Goal: Task Accomplishment & Management: Manage account settings

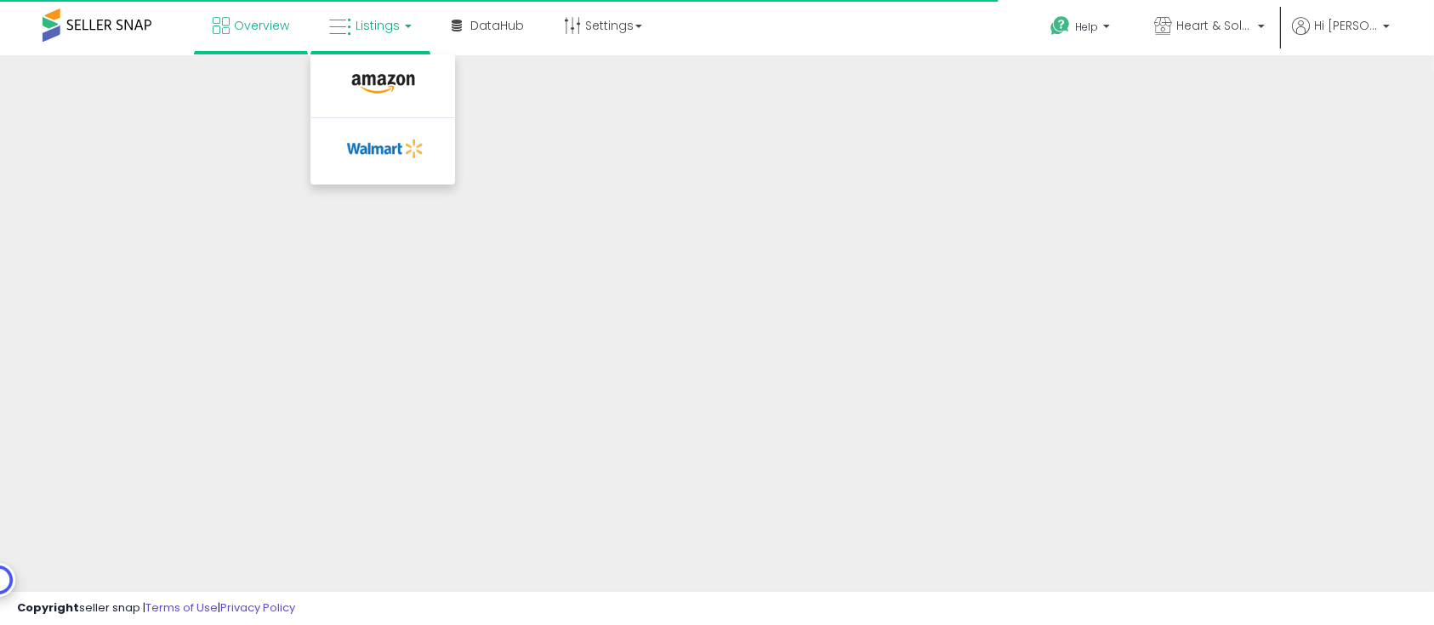
click at [366, 26] on span "Listings" at bounding box center [378, 25] width 44 height 17
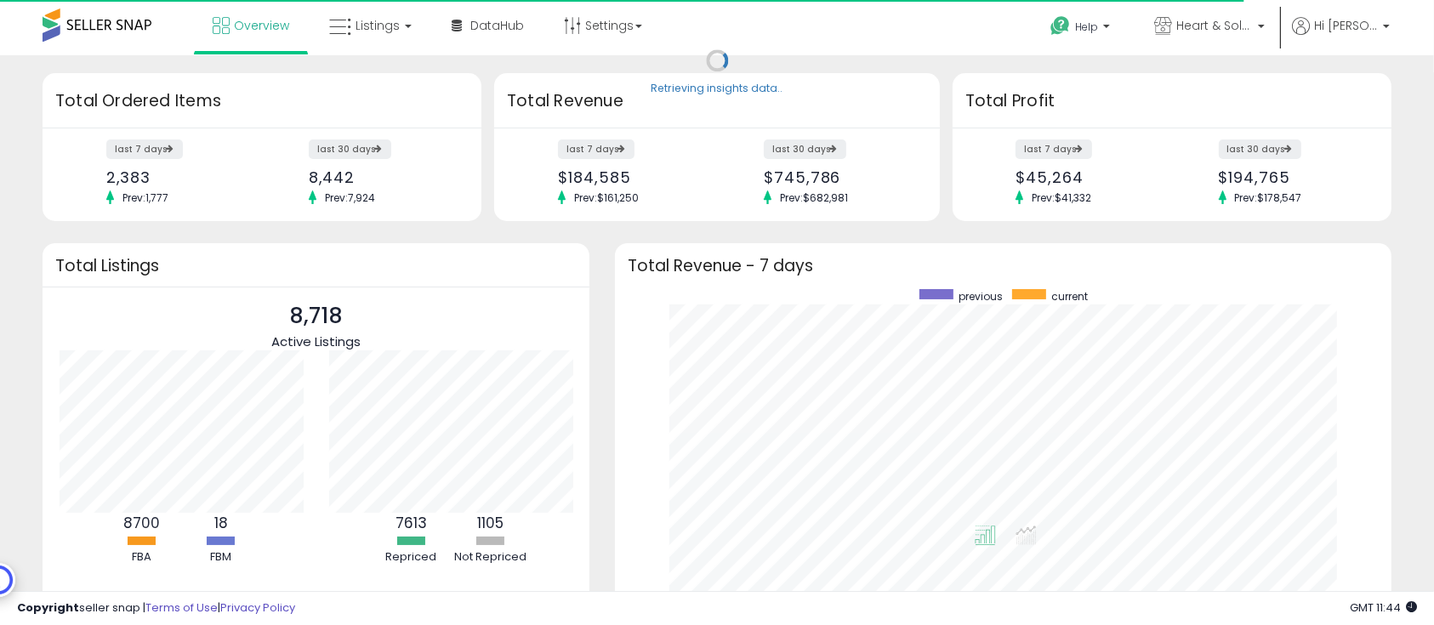
scroll to position [322, 742]
click at [380, 32] on span "Listings" at bounding box center [378, 25] width 44 height 17
click at [375, 20] on span "Listings" at bounding box center [378, 25] width 44 height 17
click at [366, 27] on span "Listings" at bounding box center [378, 25] width 44 height 17
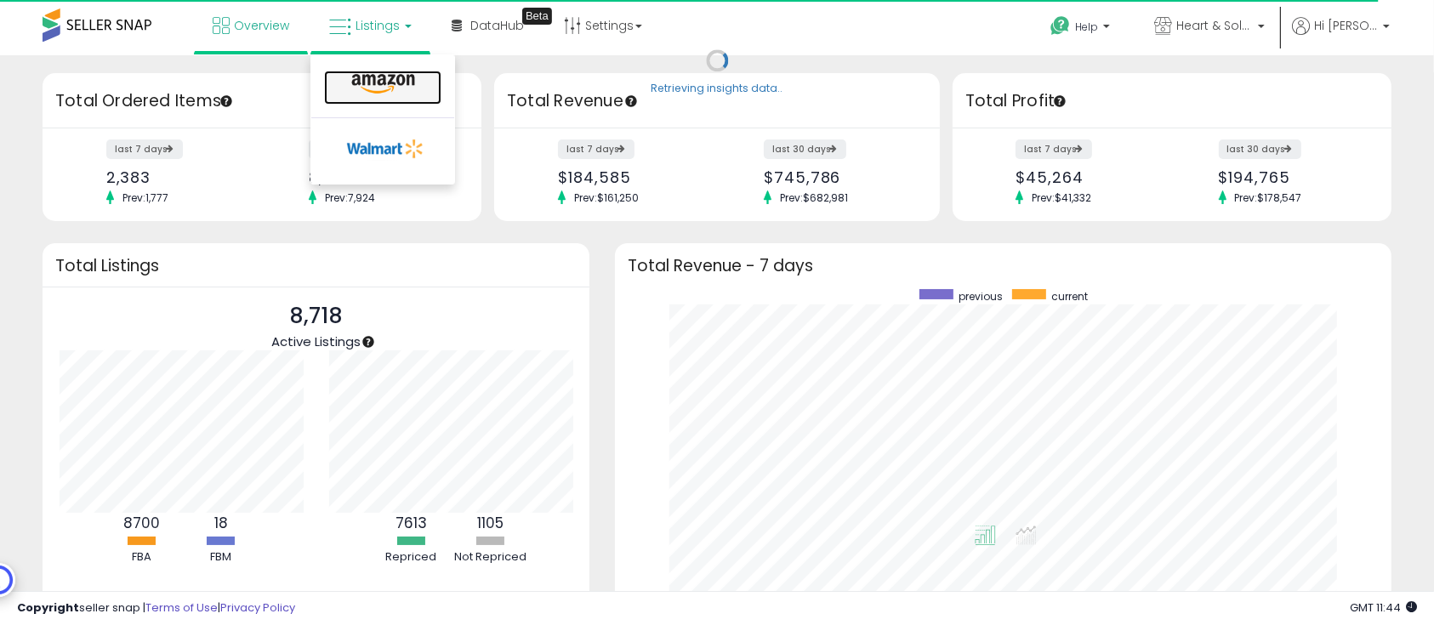
click at [377, 94] on icon at bounding box center [383, 84] width 74 height 22
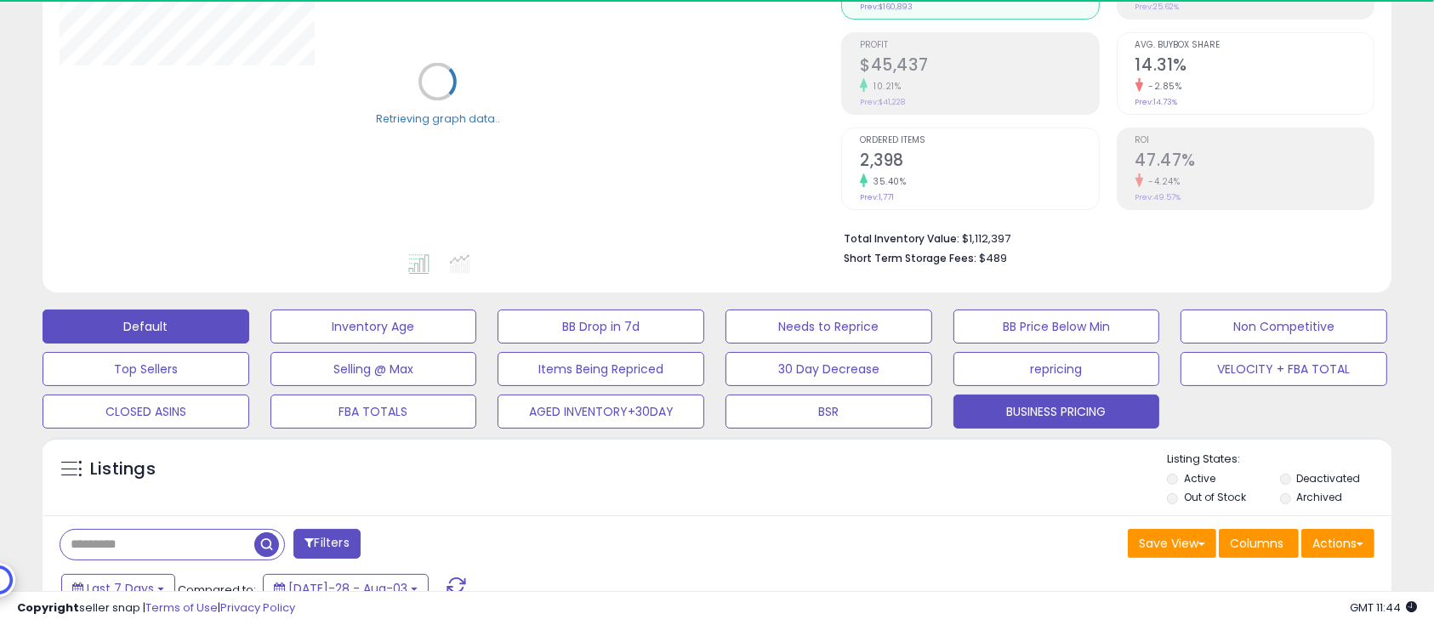
scroll to position [340, 0]
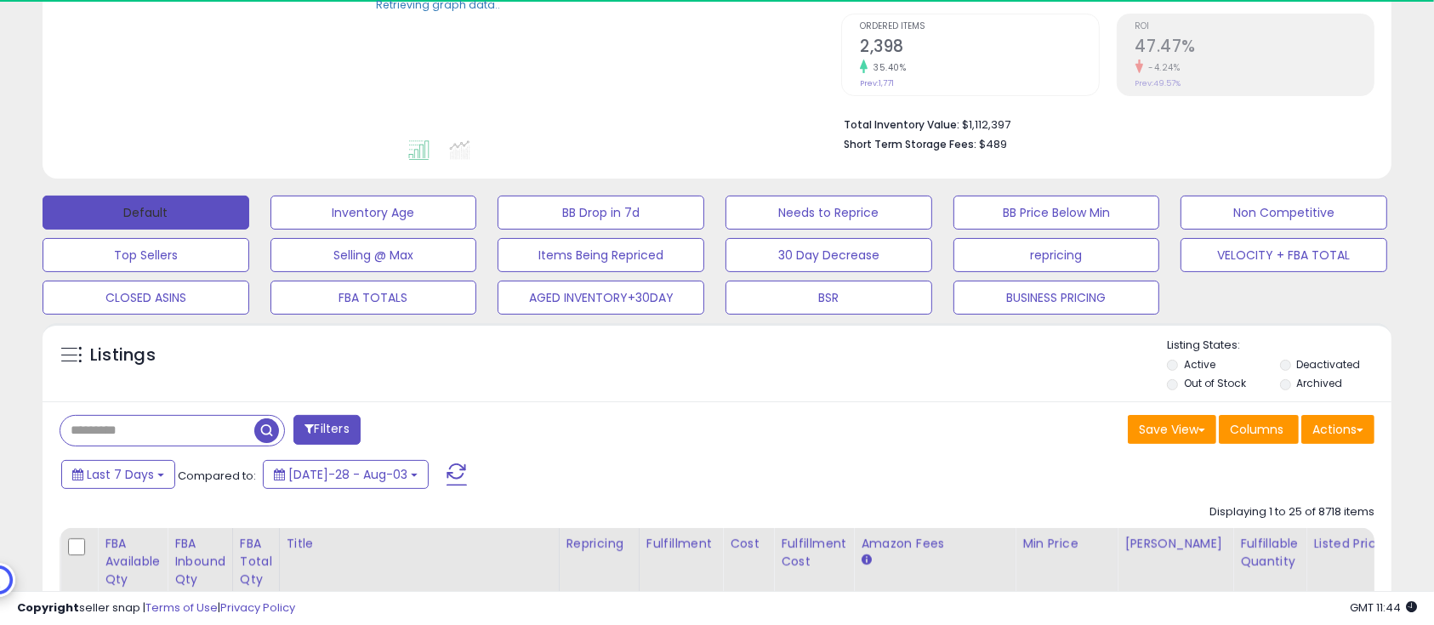
click at [124, 219] on button "Default" at bounding box center [146, 213] width 207 height 34
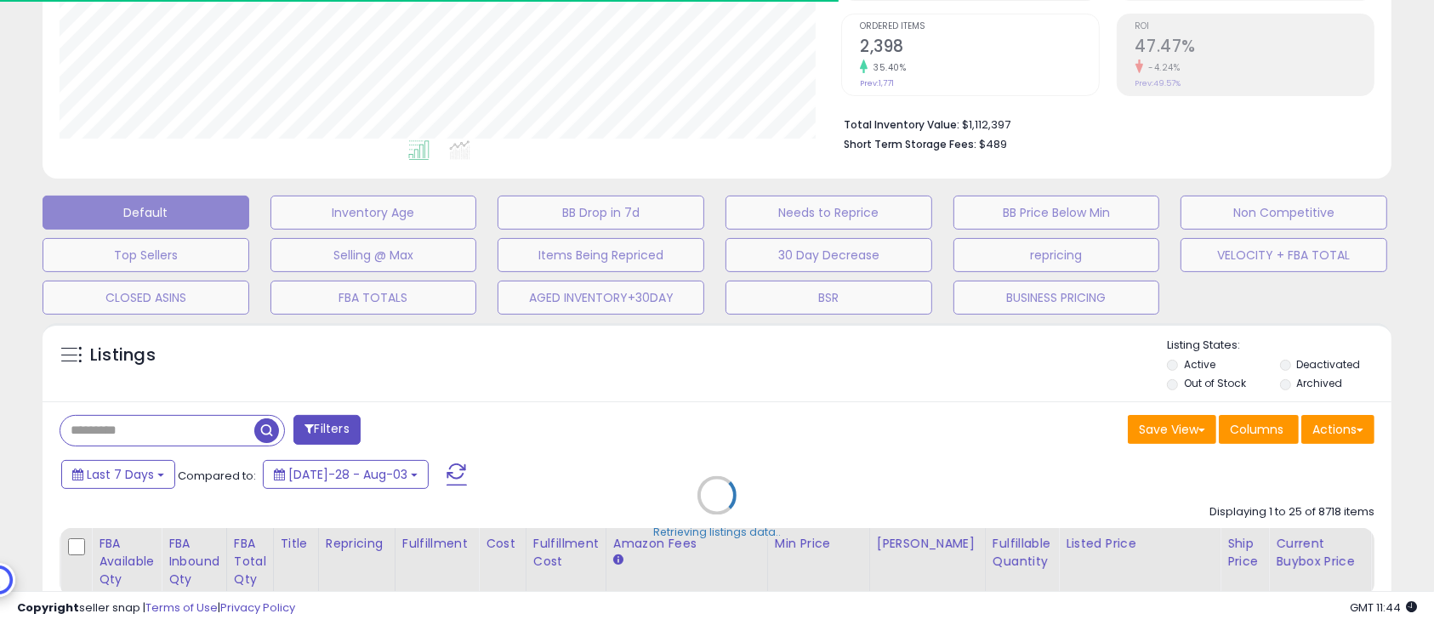
scroll to position [349, 783]
click at [1286, 363] on div "Retrieving listings data.." at bounding box center [717, 508] width 1375 height 387
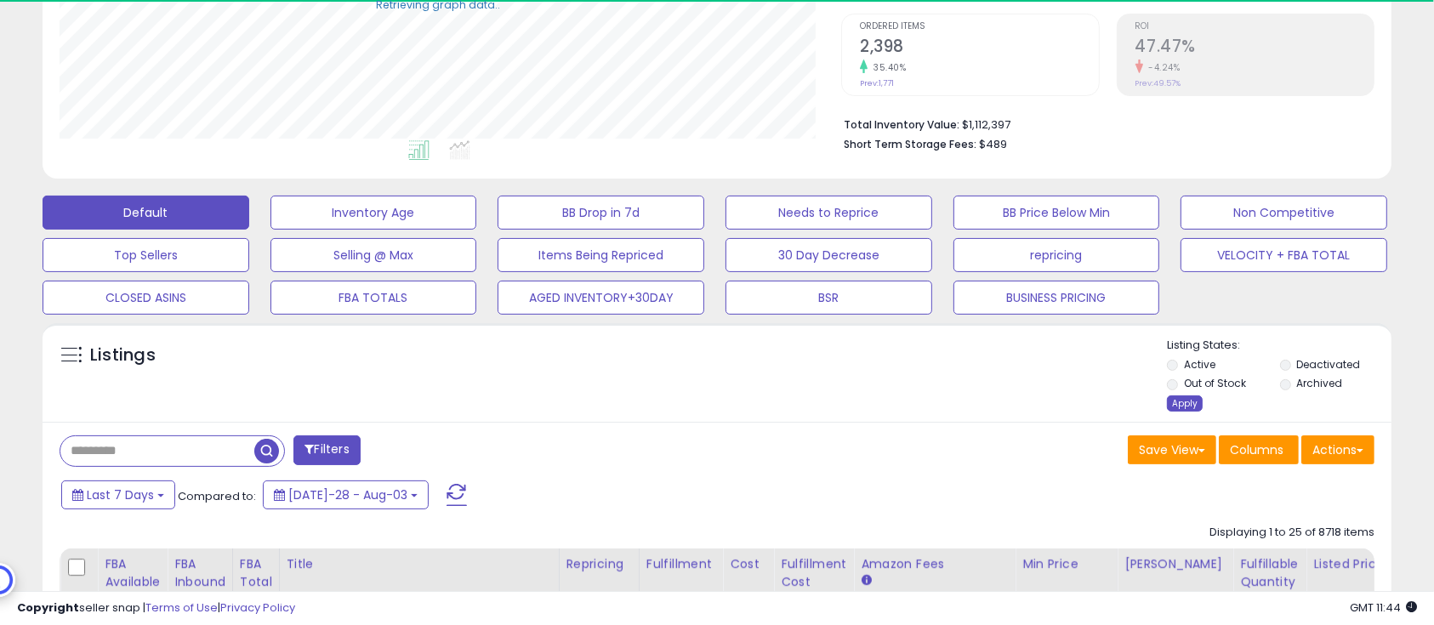
click at [1196, 397] on div "Apply" at bounding box center [1185, 404] width 36 height 16
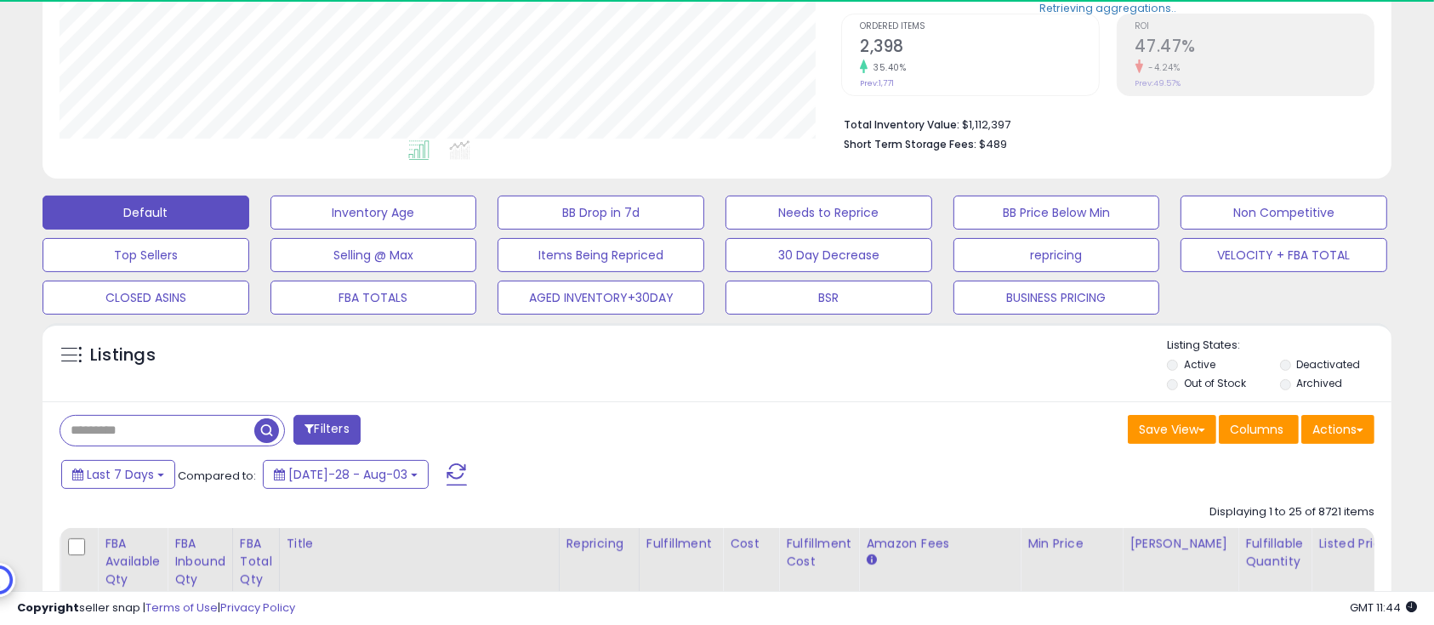
drag, startPoint x: 932, startPoint y: 424, endPoint x: 920, endPoint y: 678, distance: 254.6
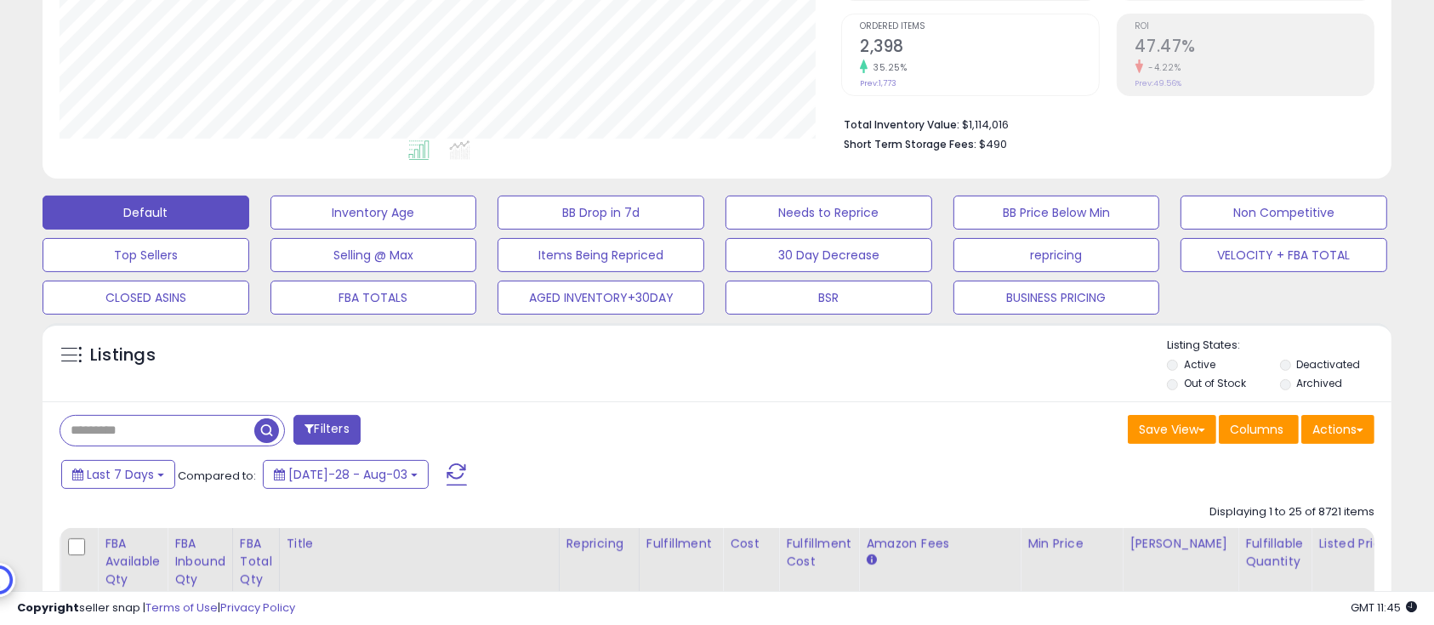
drag, startPoint x: 920, startPoint y: 678, endPoint x: 681, endPoint y: 346, distance: 409.4
click at [681, 346] on div "Listings" at bounding box center [717, 367] width 1349 height 58
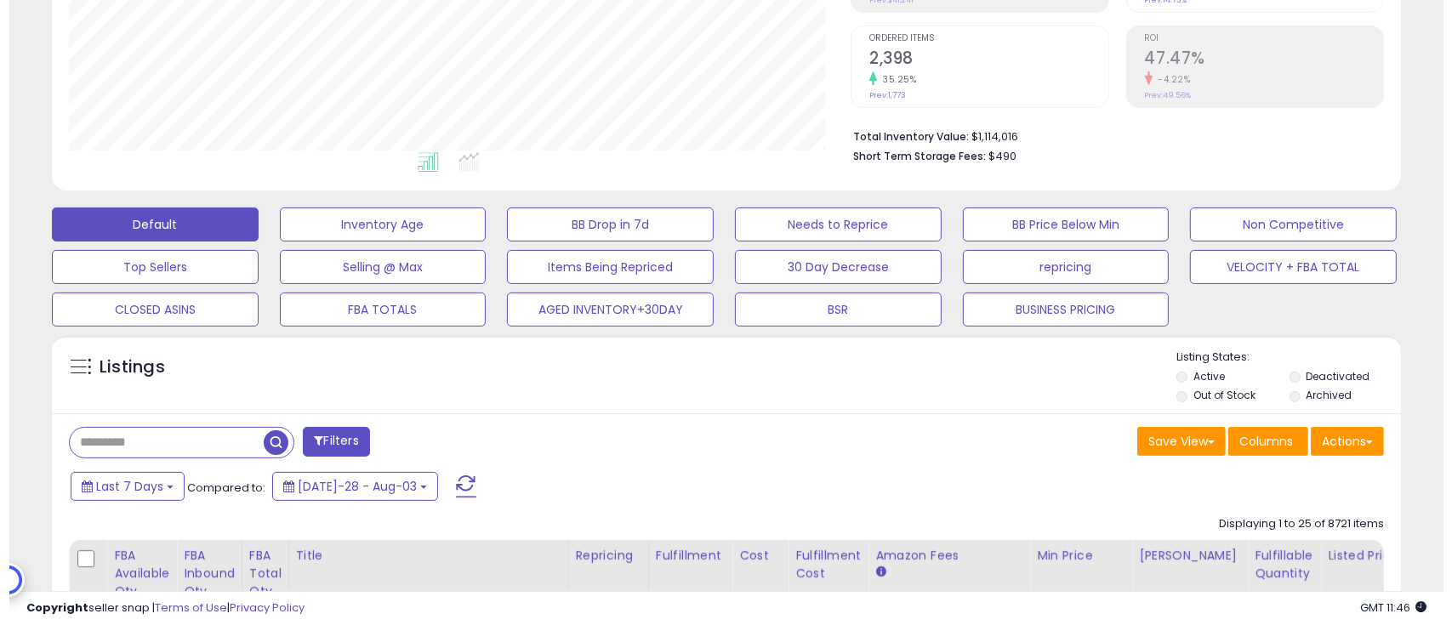
scroll to position [340, 0]
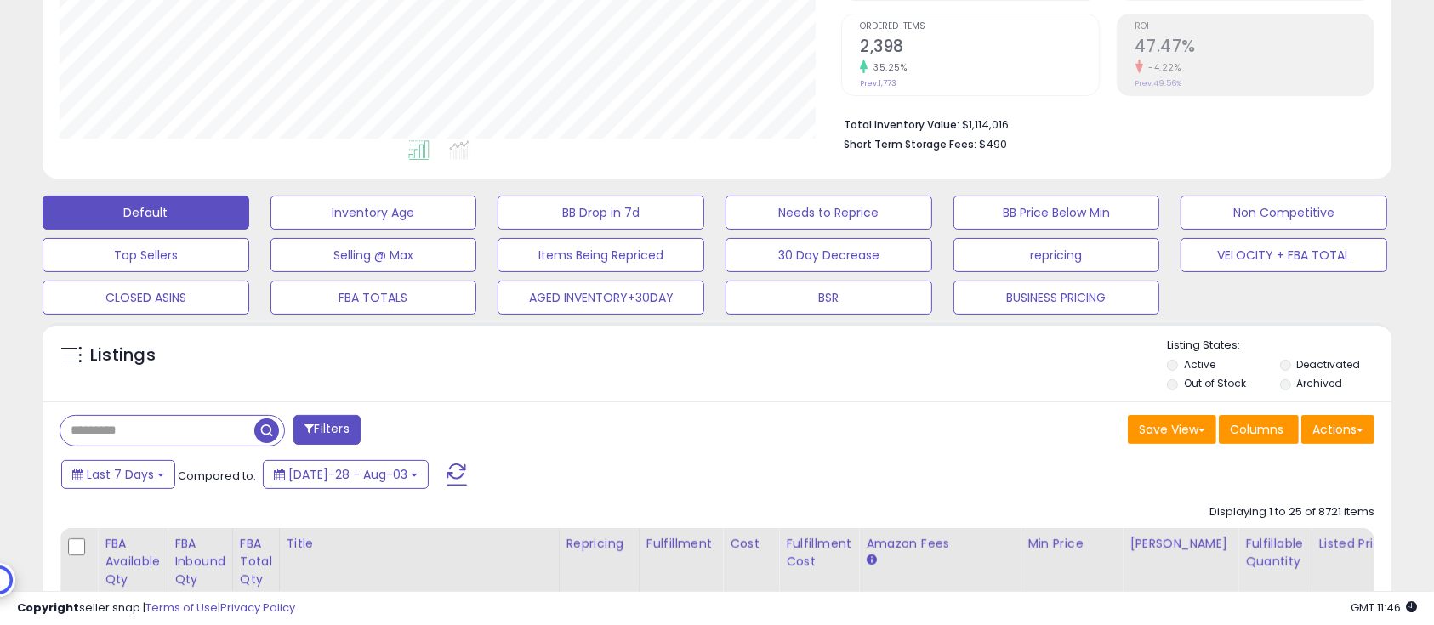
click at [1330, 360] on label "Deactivated" at bounding box center [1329, 364] width 64 height 14
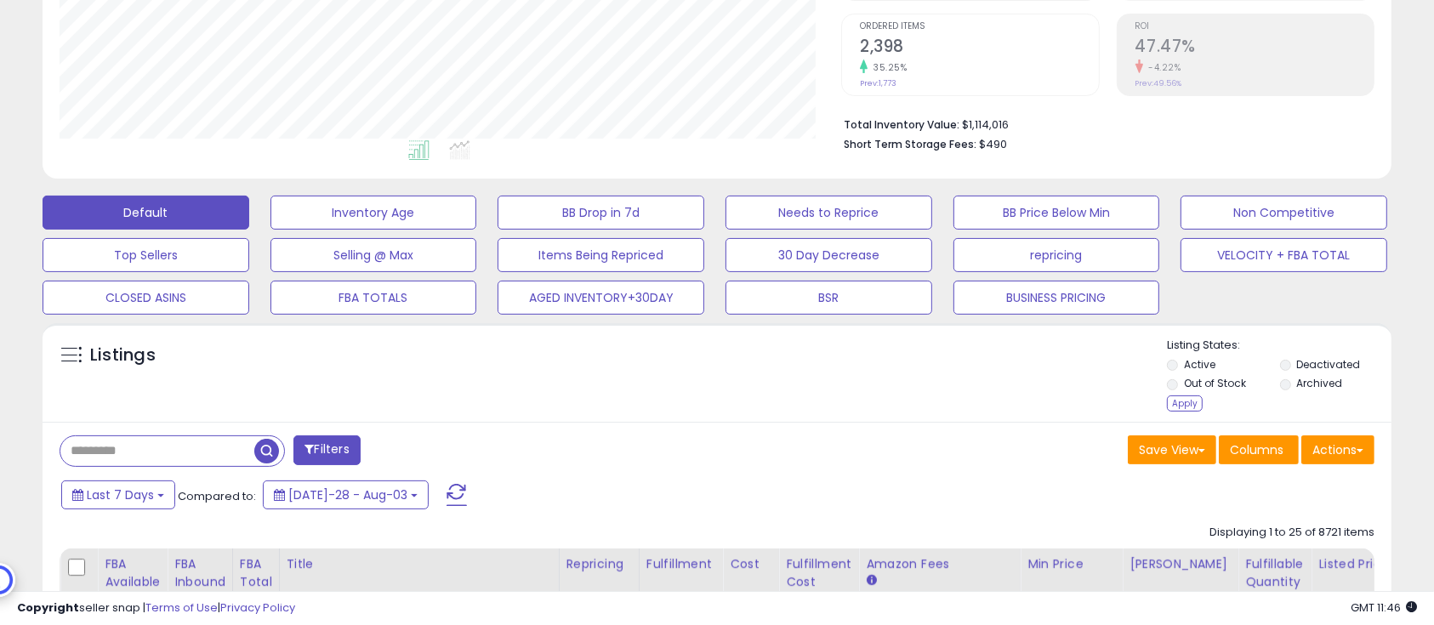
click at [1219, 389] on label "Out of Stock" at bounding box center [1215, 383] width 62 height 14
click at [1184, 403] on div "Apply" at bounding box center [1185, 404] width 36 height 16
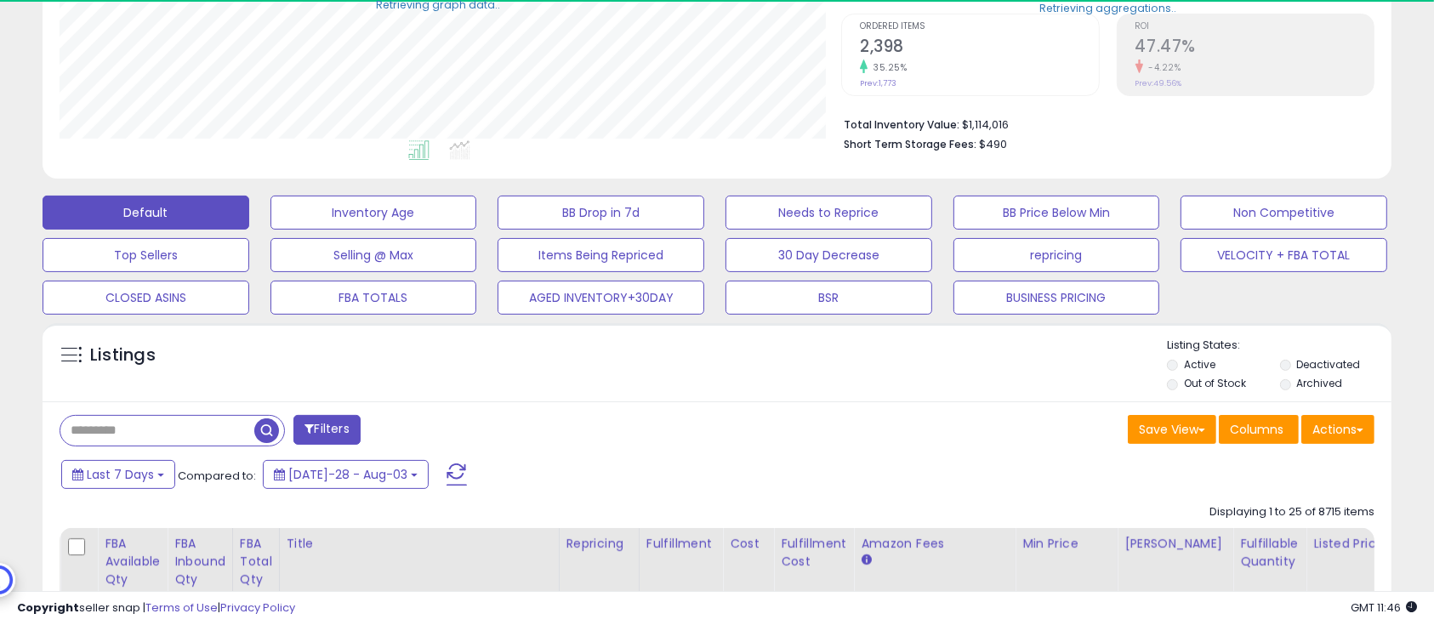
scroll to position [349, 783]
click at [337, 417] on button "Filters" at bounding box center [327, 430] width 66 height 30
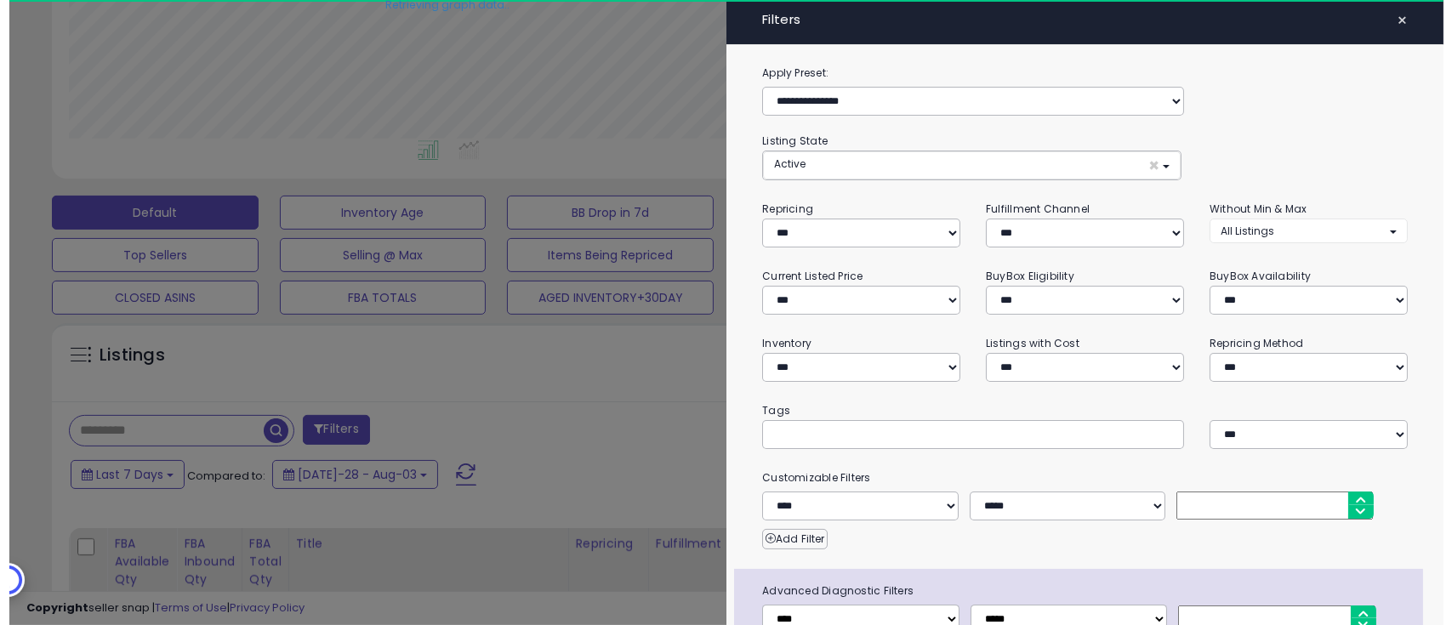
scroll to position [349, 792]
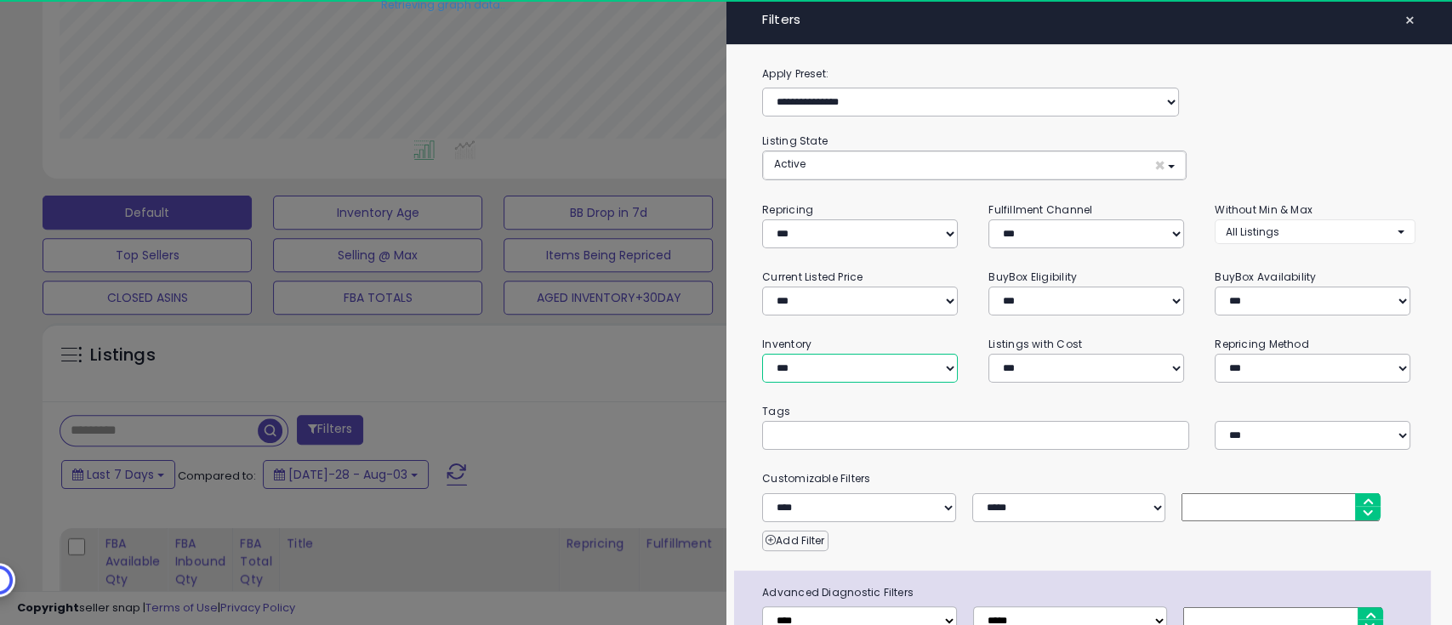
click at [895, 362] on select "**********" at bounding box center [860, 368] width 196 height 29
select select "********"
click at [762, 354] on select "**********" at bounding box center [860, 368] width 196 height 29
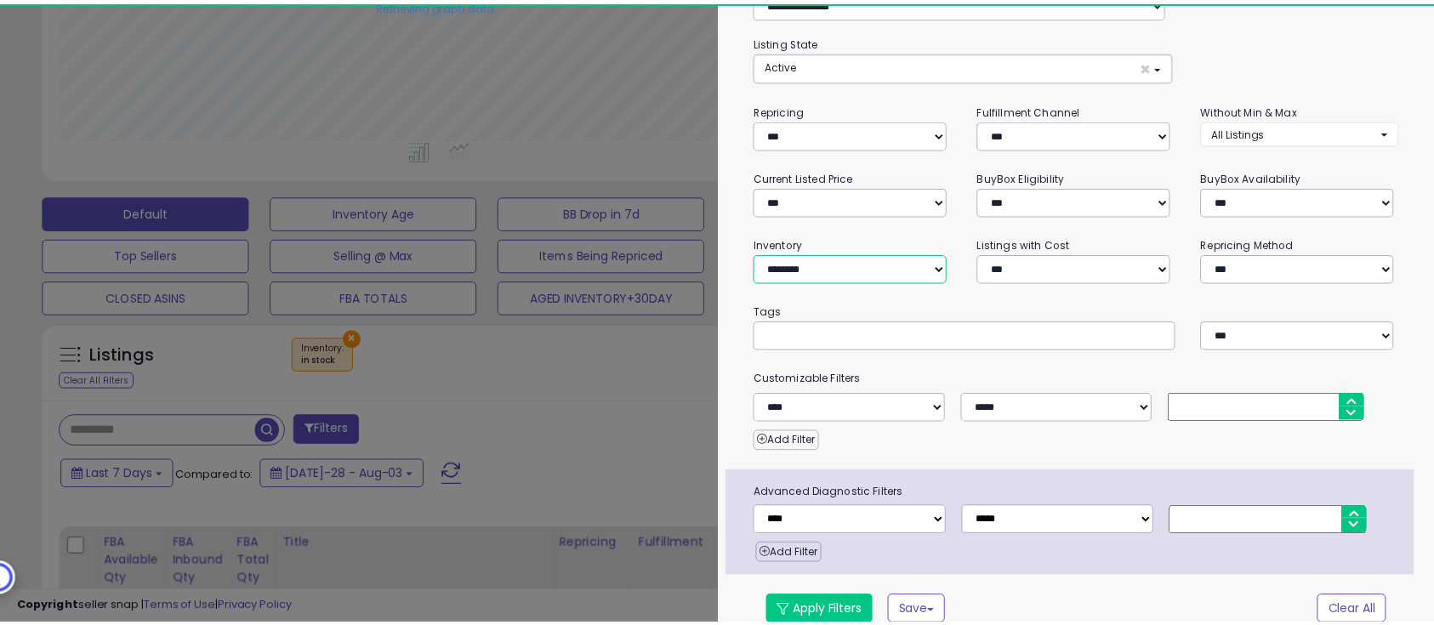
scroll to position [115, 0]
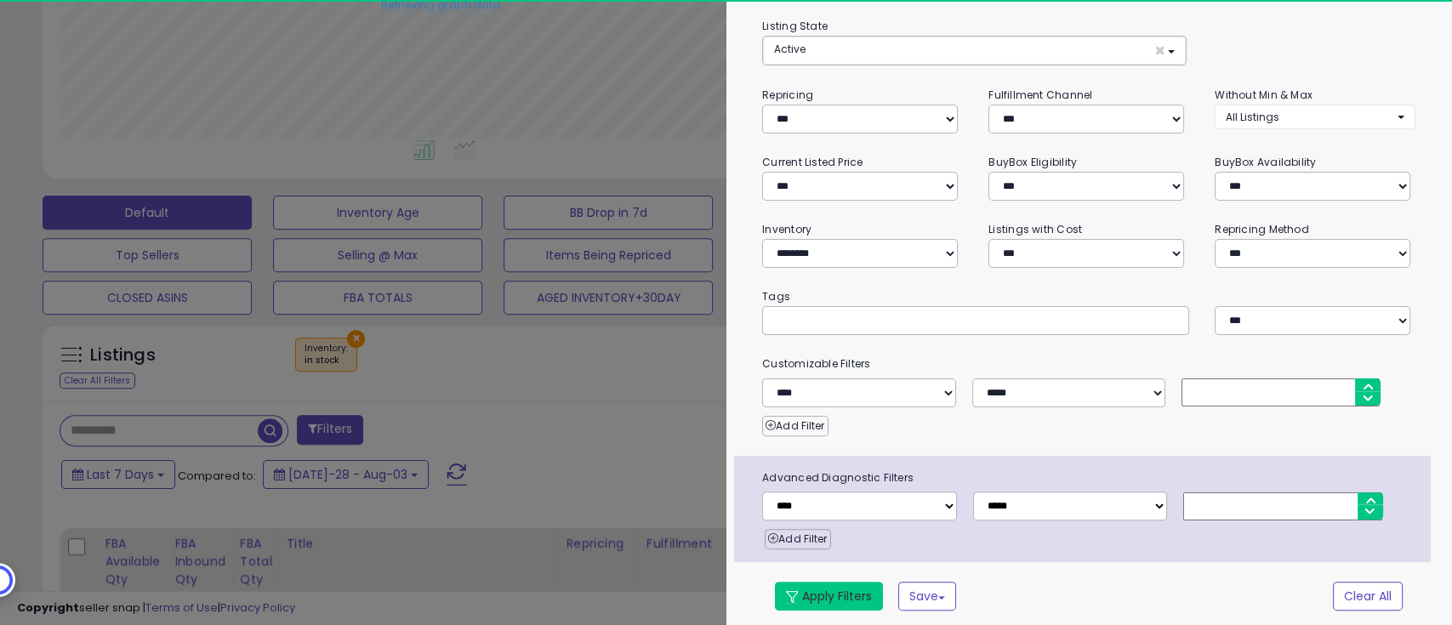
click at [858, 582] on button "Apply Filters" at bounding box center [829, 596] width 108 height 29
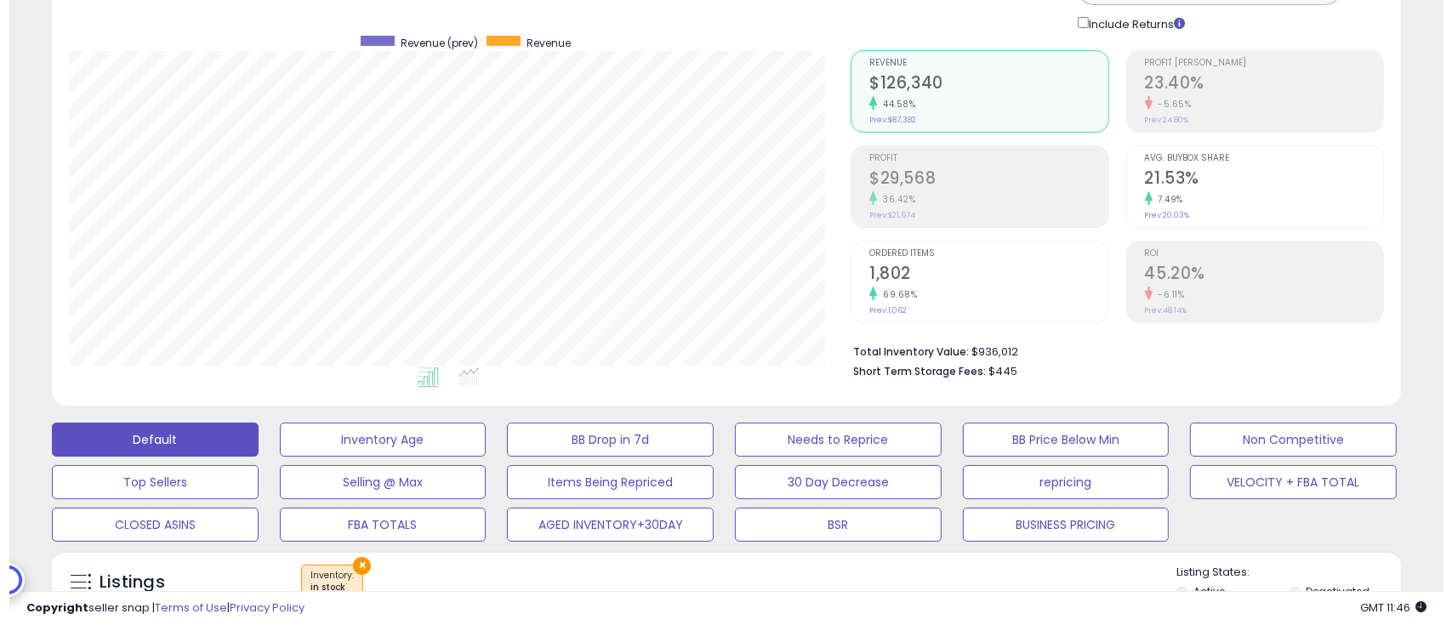
scroll to position [349, 783]
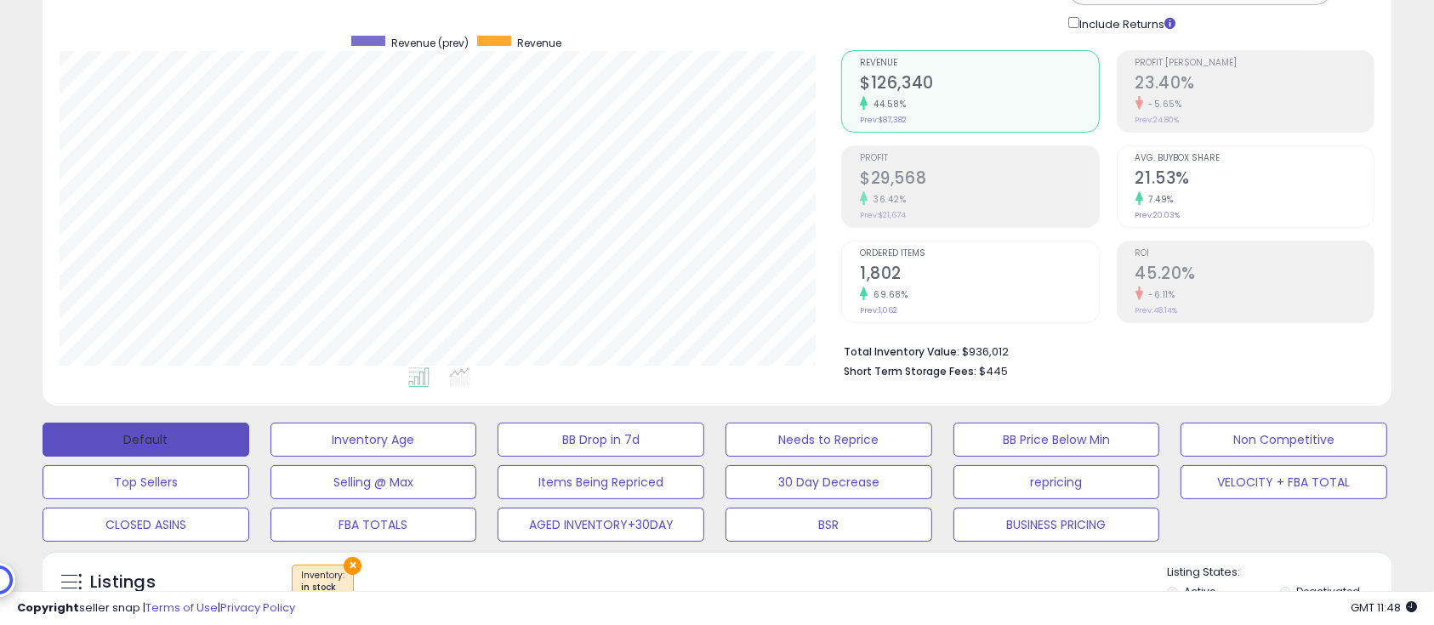
click at [188, 455] on button "Default" at bounding box center [146, 440] width 207 height 34
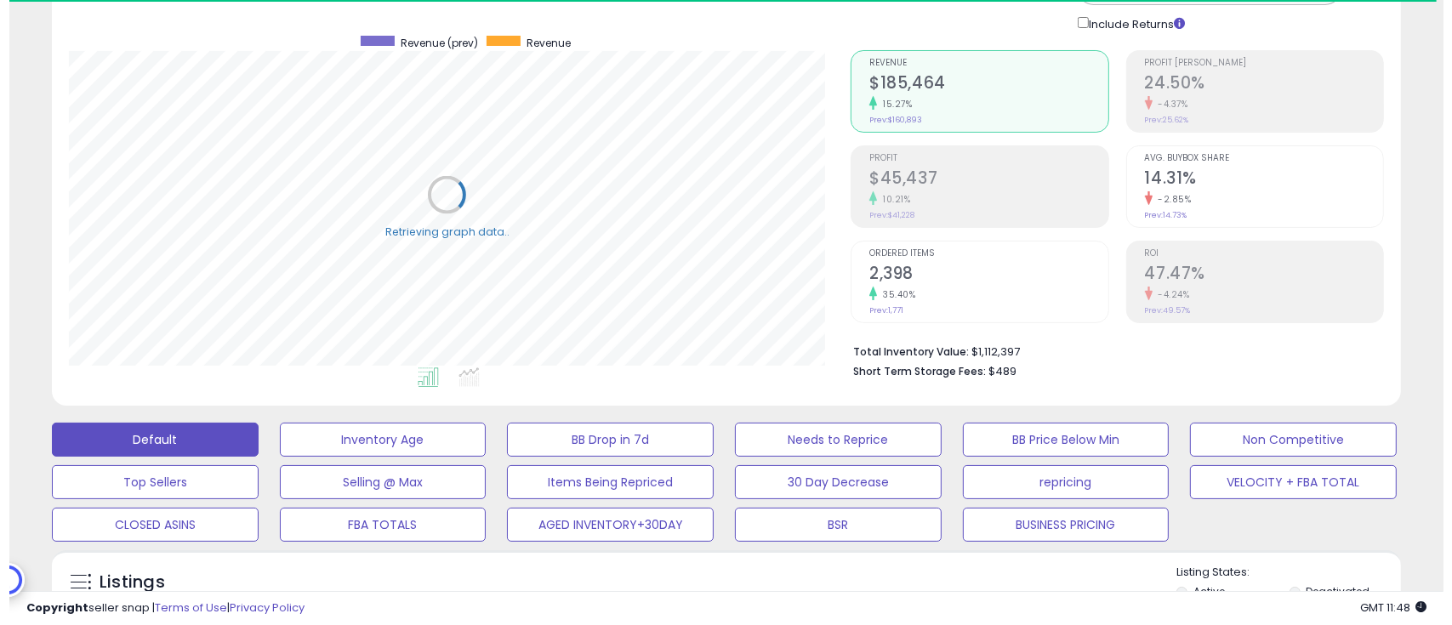
scroll to position [340, 0]
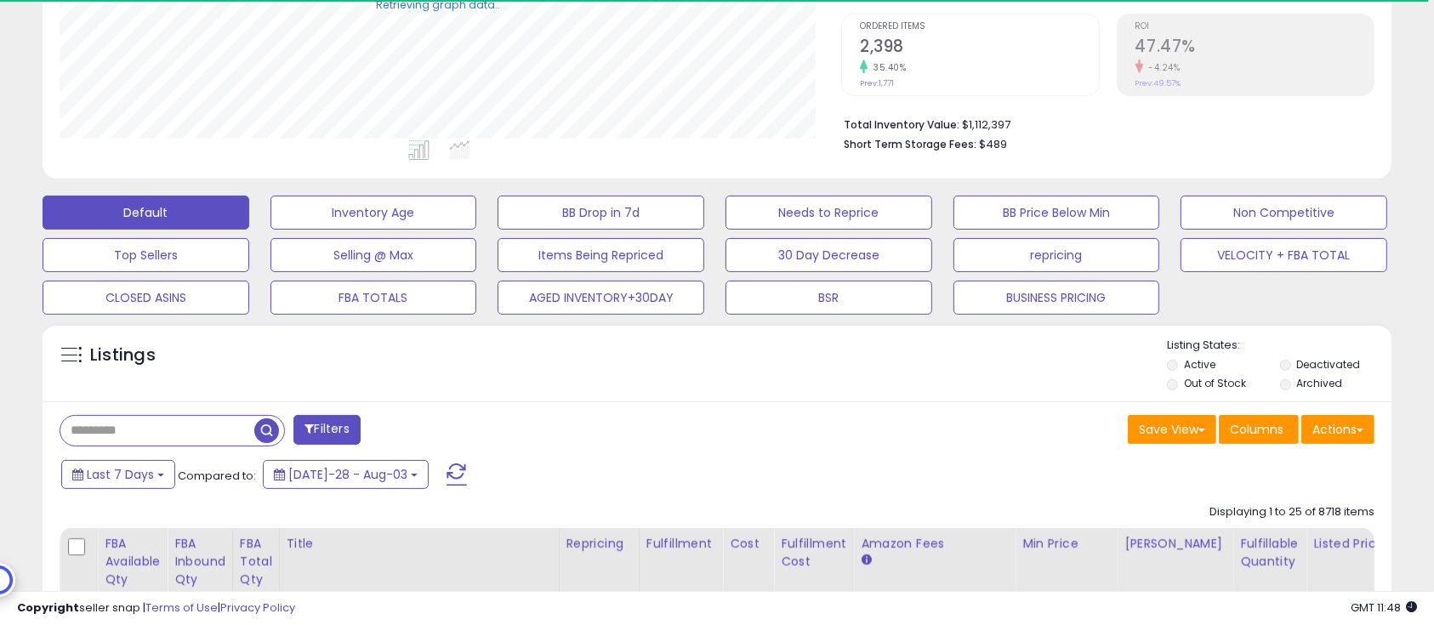
click at [1319, 368] on label "Deactivated" at bounding box center [1329, 364] width 64 height 14
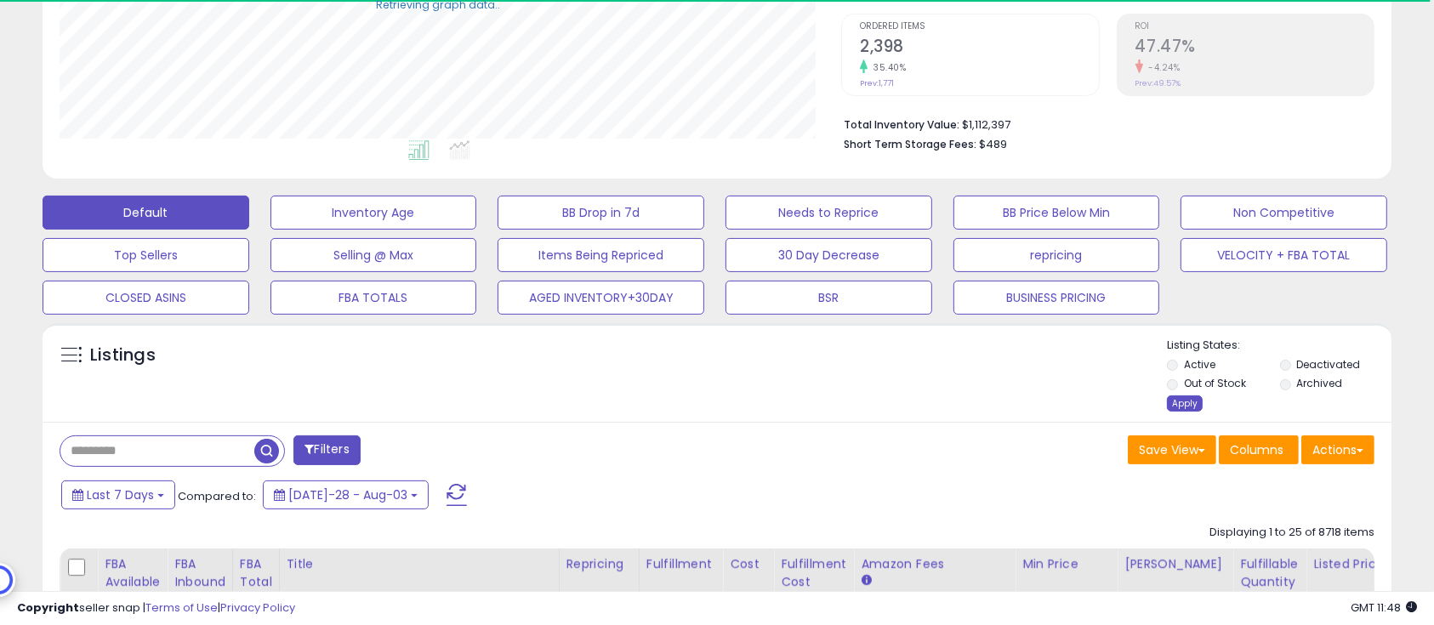
click at [1198, 407] on div "Apply" at bounding box center [1185, 404] width 36 height 16
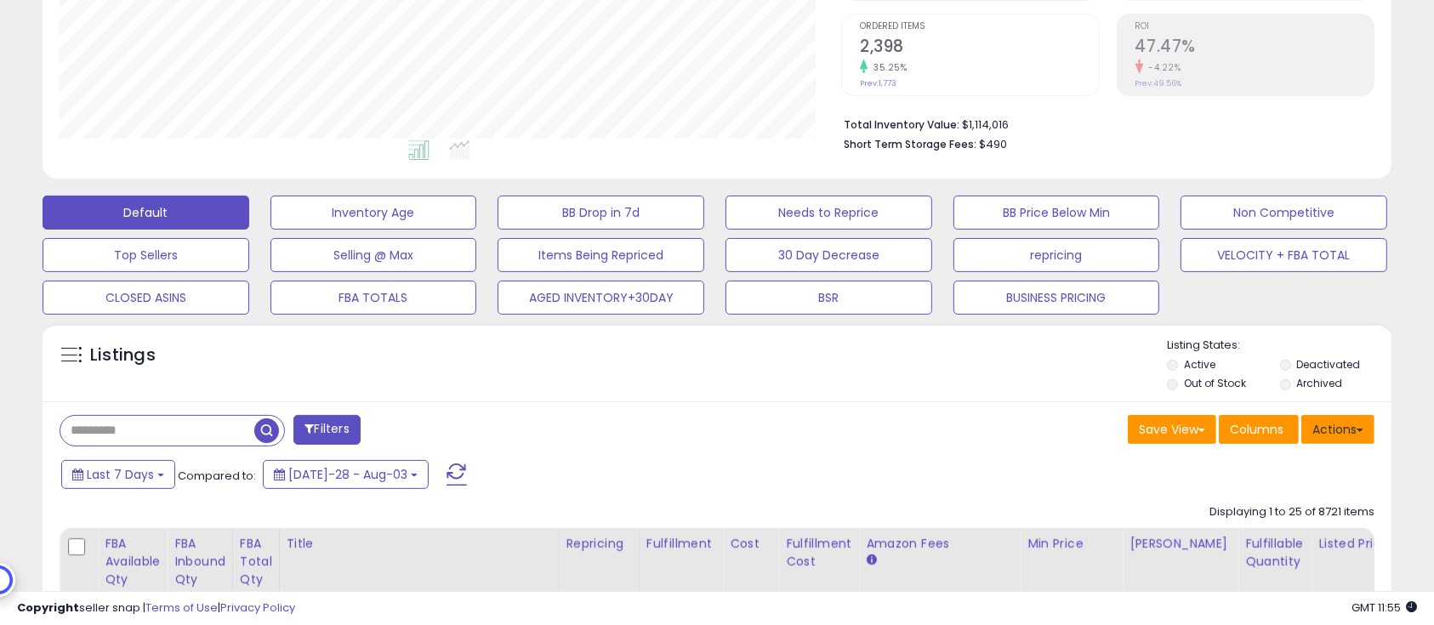
click at [1360, 432] on button "Actions" at bounding box center [1338, 429] width 73 height 29
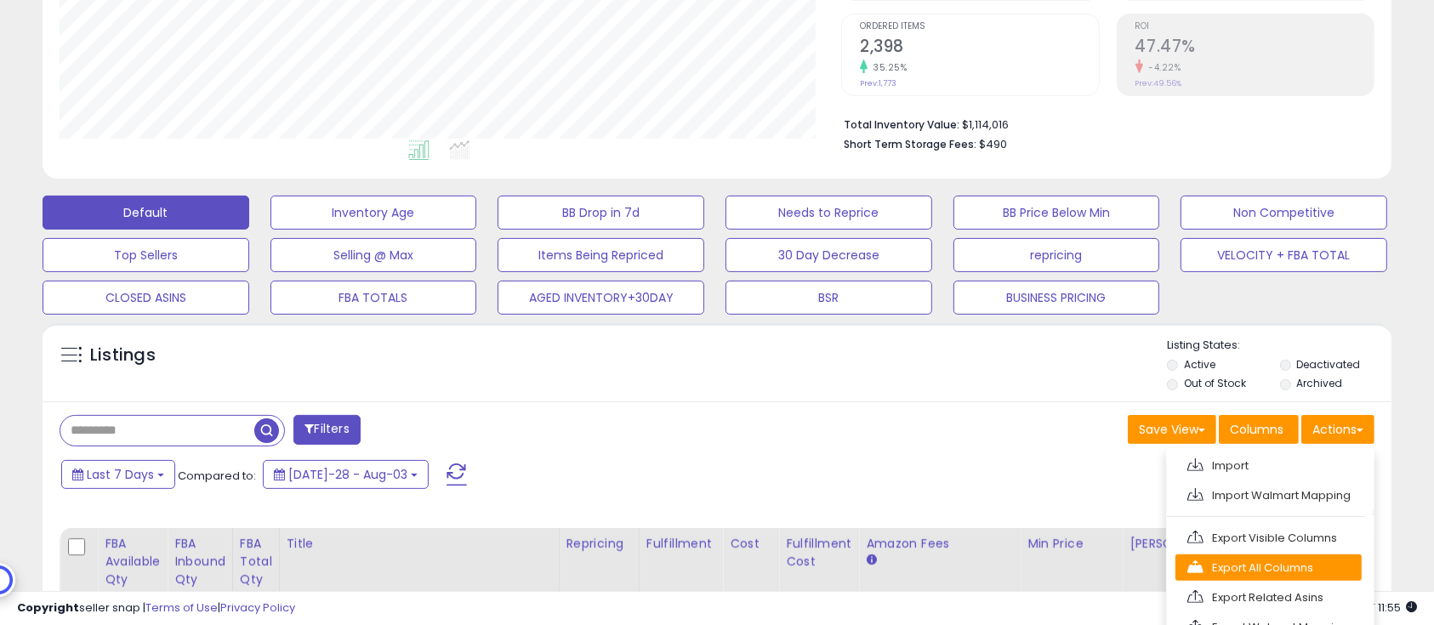
click at [1297, 573] on link "Export All Columns" at bounding box center [1269, 568] width 186 height 26
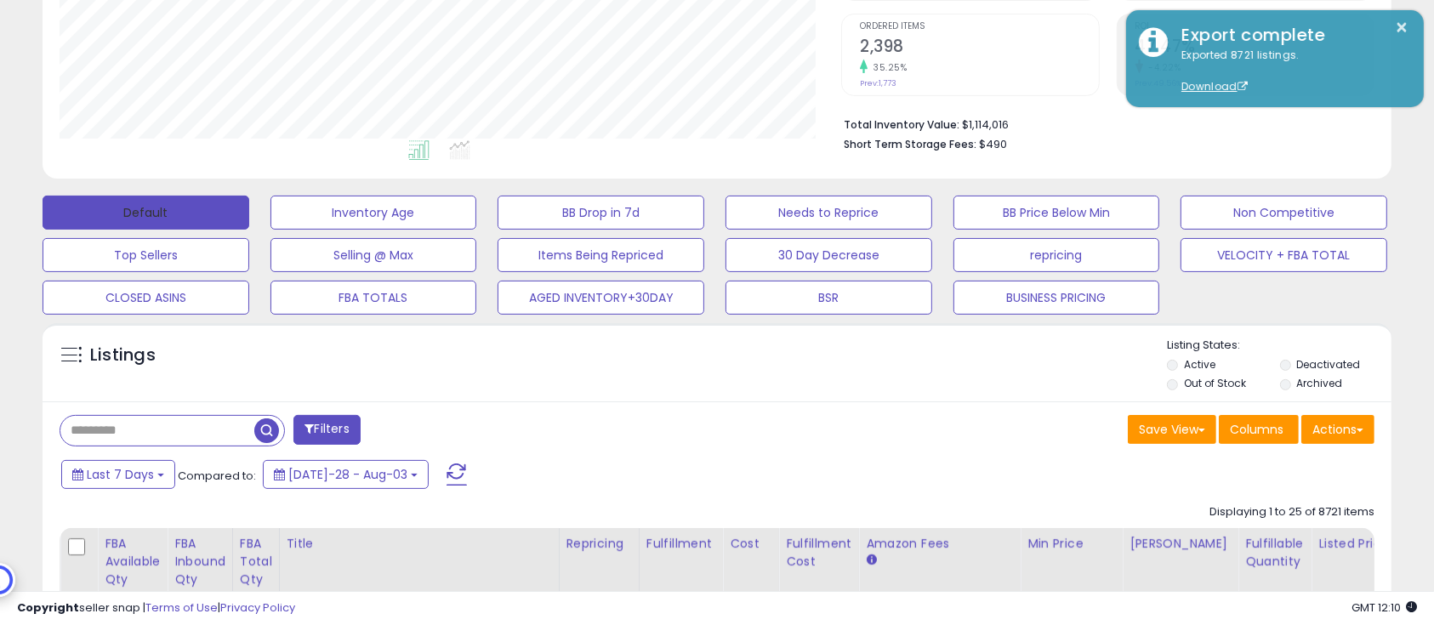
click at [124, 208] on button "Default" at bounding box center [146, 213] width 207 height 34
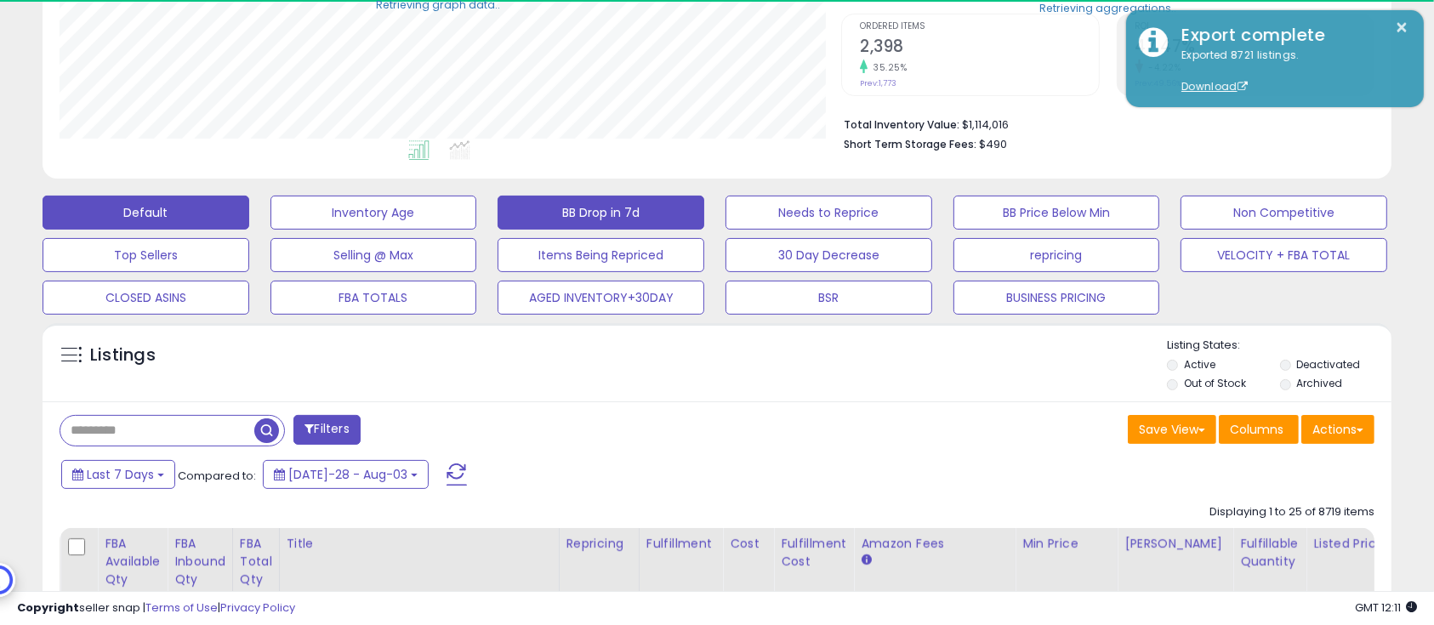
scroll to position [850384, 849950]
click at [1206, 387] on label "Out of Stock" at bounding box center [1215, 383] width 62 height 14
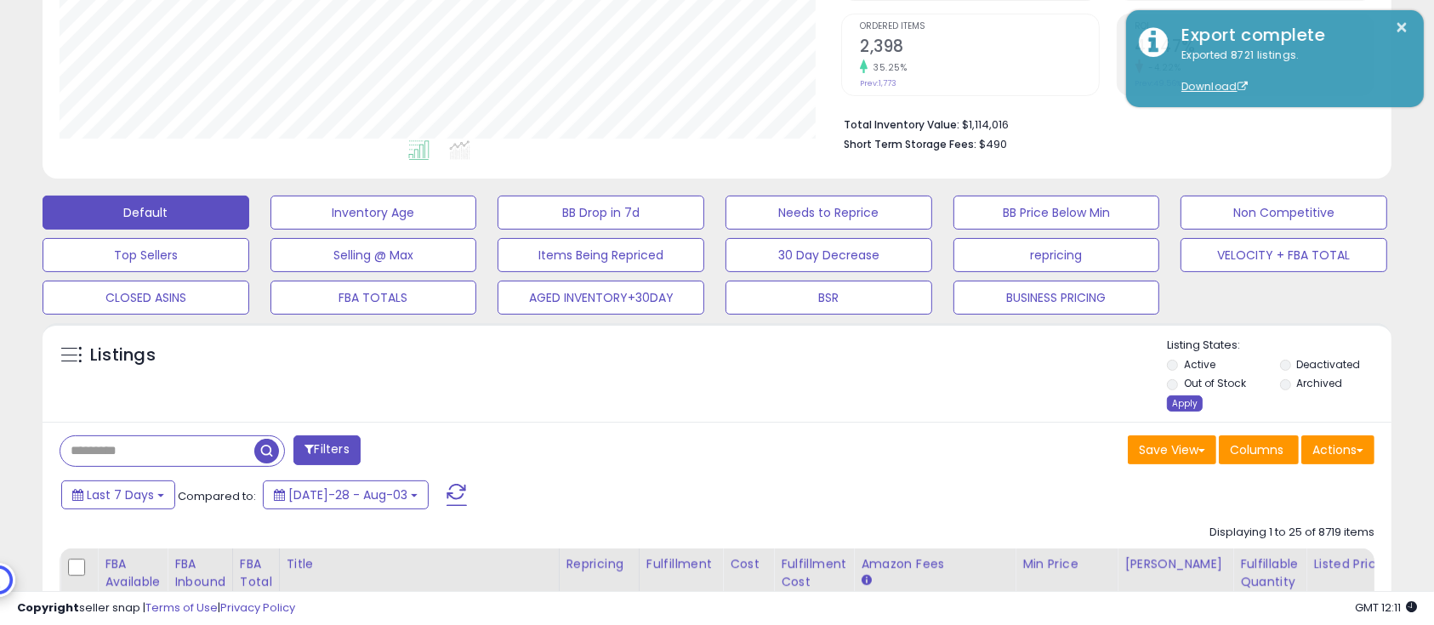
click at [1180, 402] on div "Apply" at bounding box center [1185, 404] width 36 height 16
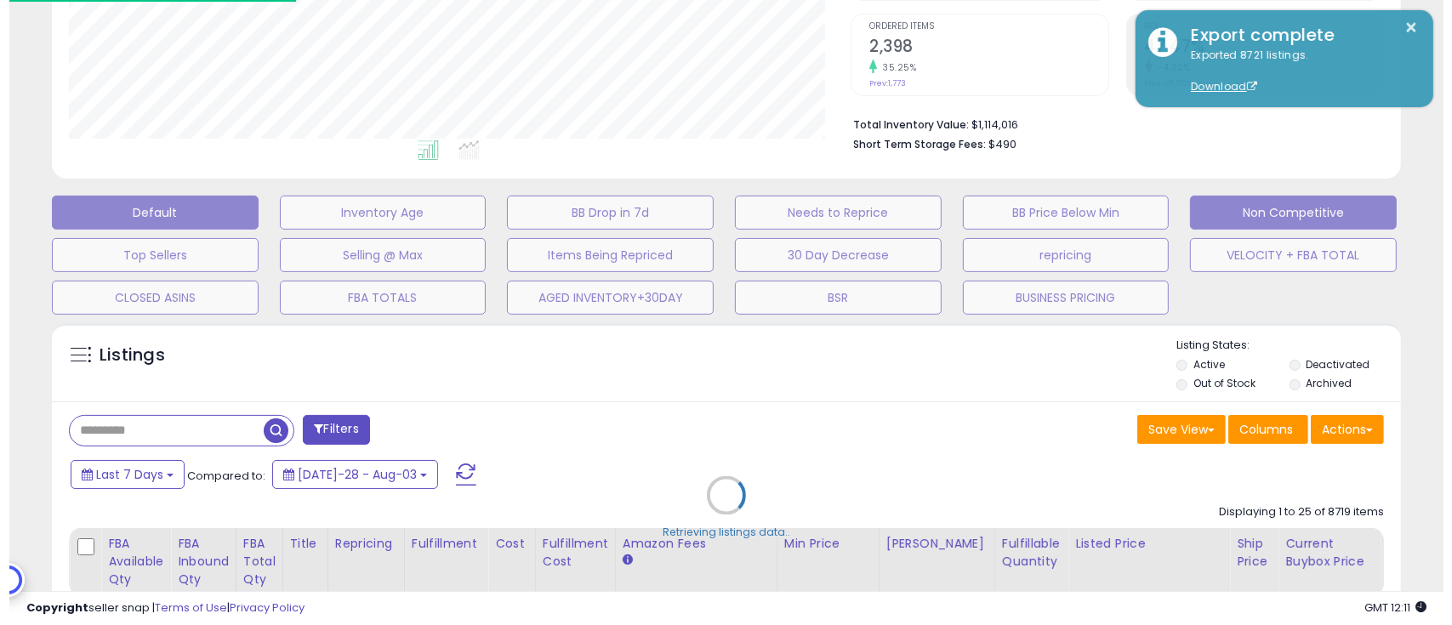
scroll to position [349, 792]
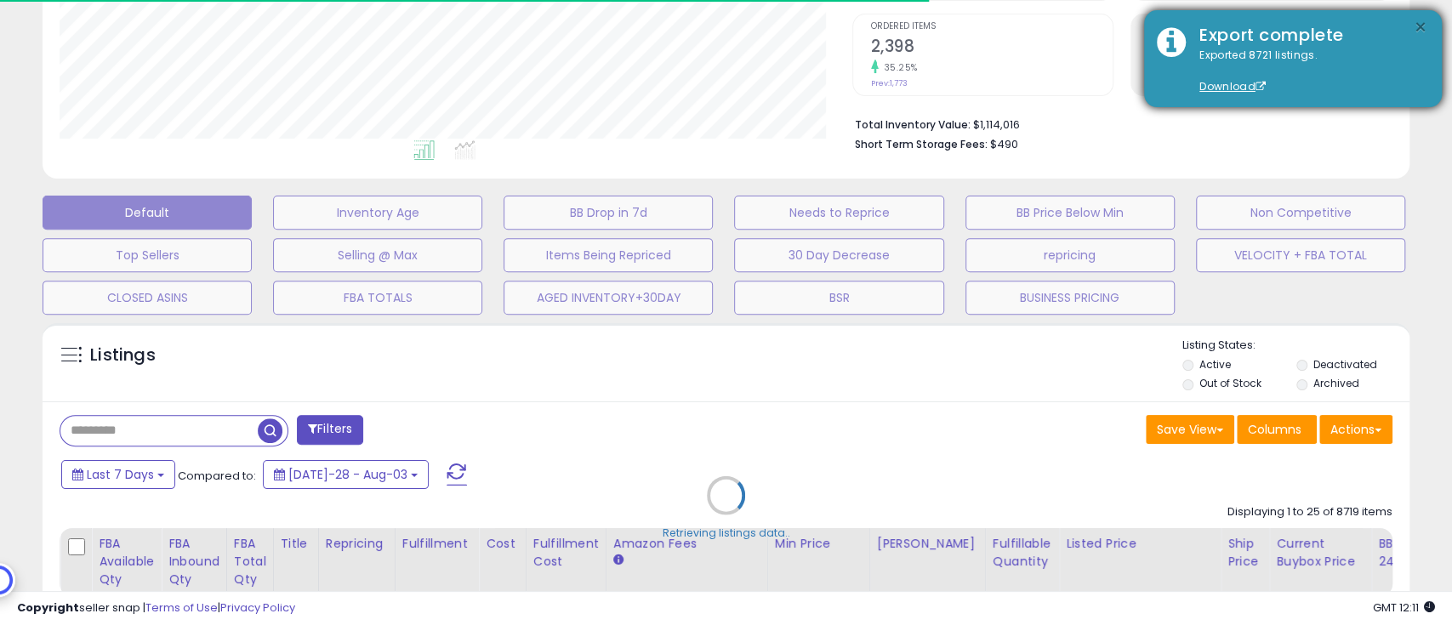
click at [1425, 26] on button "×" at bounding box center [1421, 27] width 14 height 21
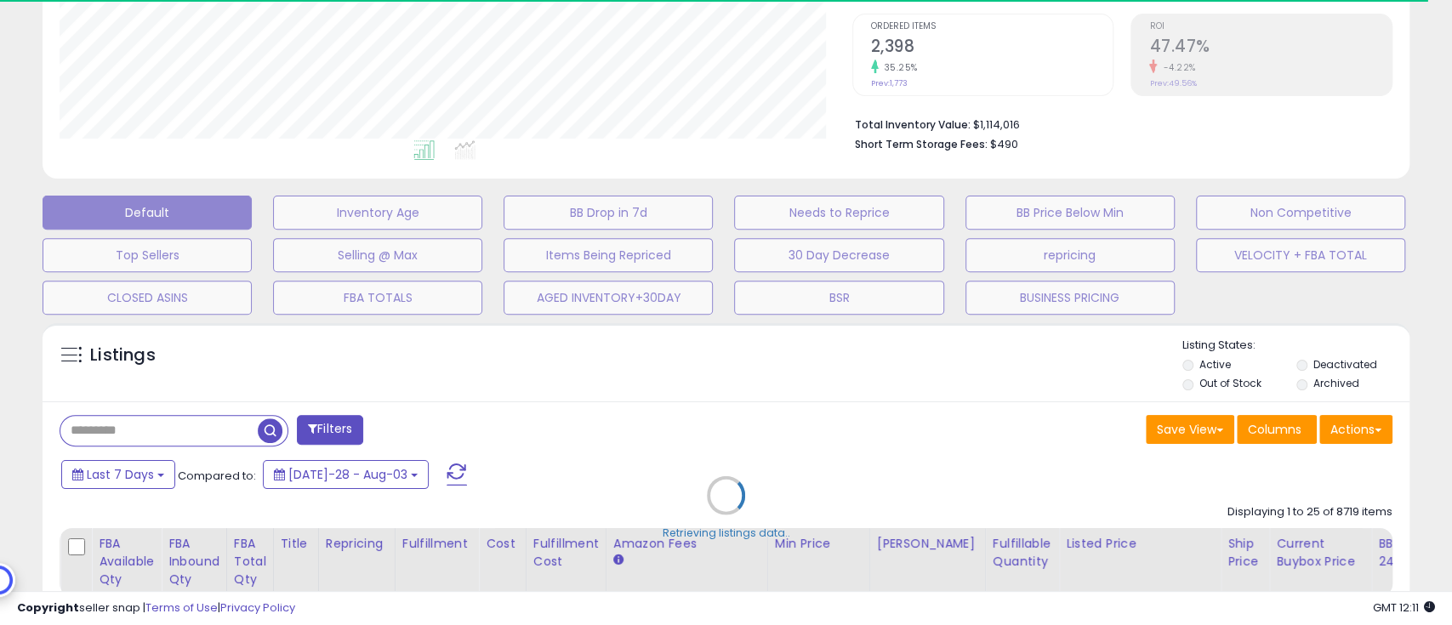
click at [340, 433] on div "Retrieving listings data.." at bounding box center [726, 508] width 1393 height 387
click at [655, 359] on div "Retrieving listings data.." at bounding box center [726, 508] width 1393 height 387
select select "*"
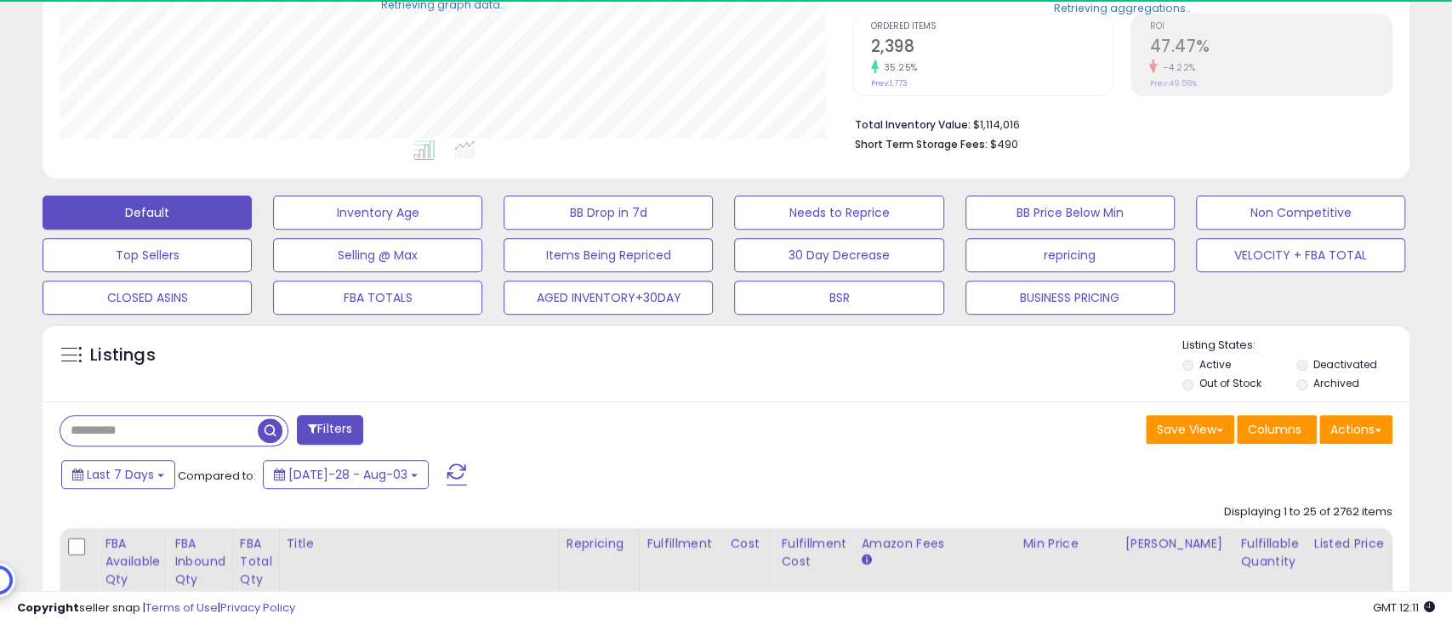
click at [337, 426] on button "Filters" at bounding box center [330, 430] width 66 height 30
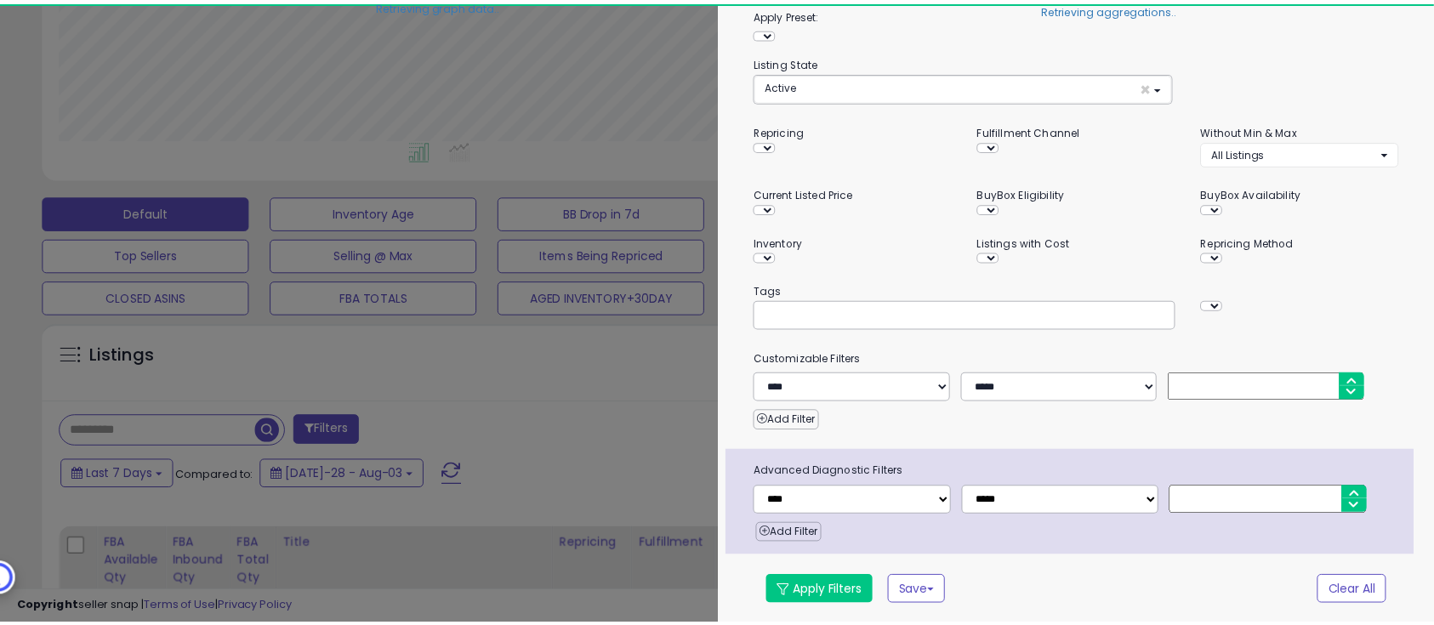
scroll to position [112, 0]
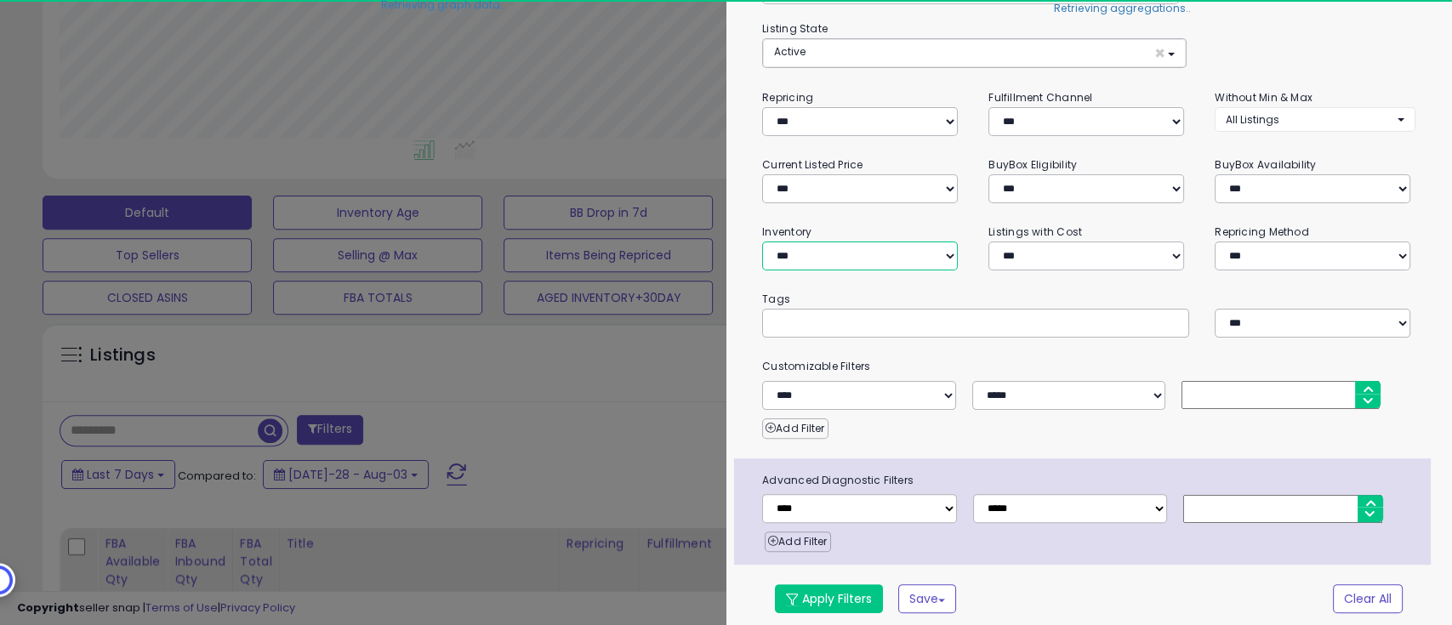
click at [872, 254] on select "**********" at bounding box center [860, 256] width 196 height 29
select select "********"
click at [762, 242] on select "**********" at bounding box center [860, 256] width 196 height 29
click at [858, 593] on button "Apply Filters" at bounding box center [829, 598] width 108 height 29
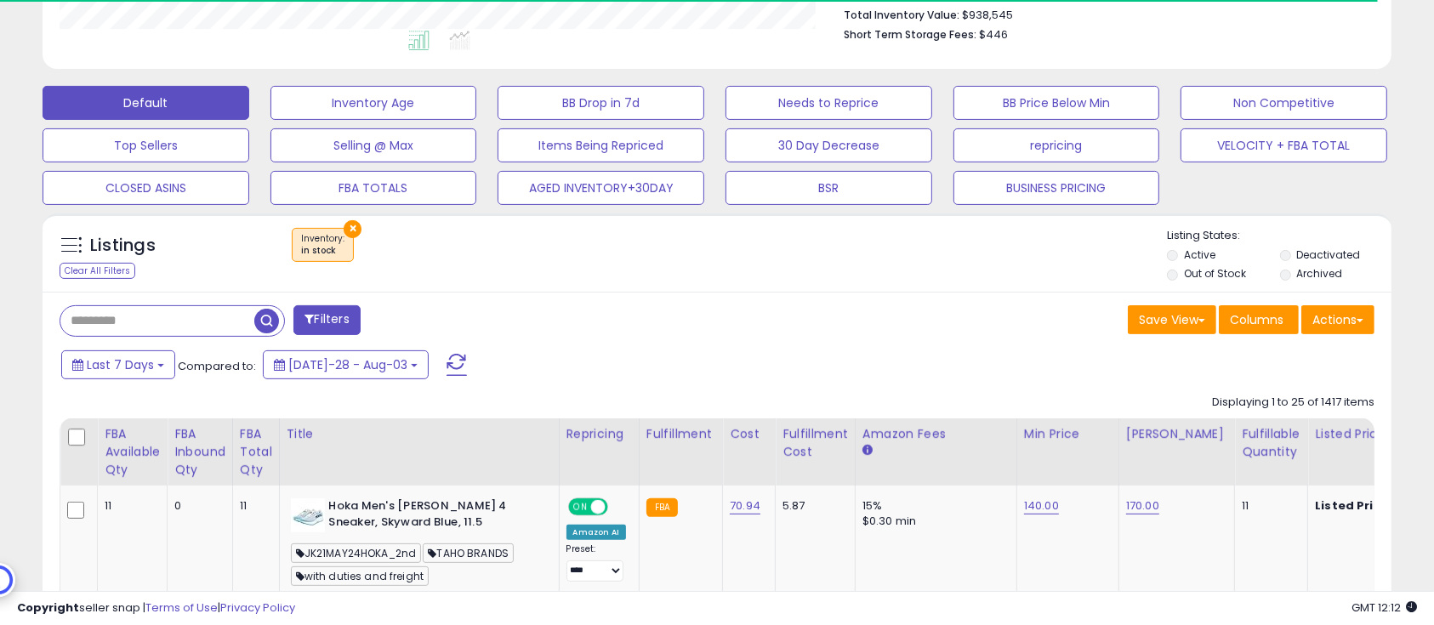
scroll to position [453, 0]
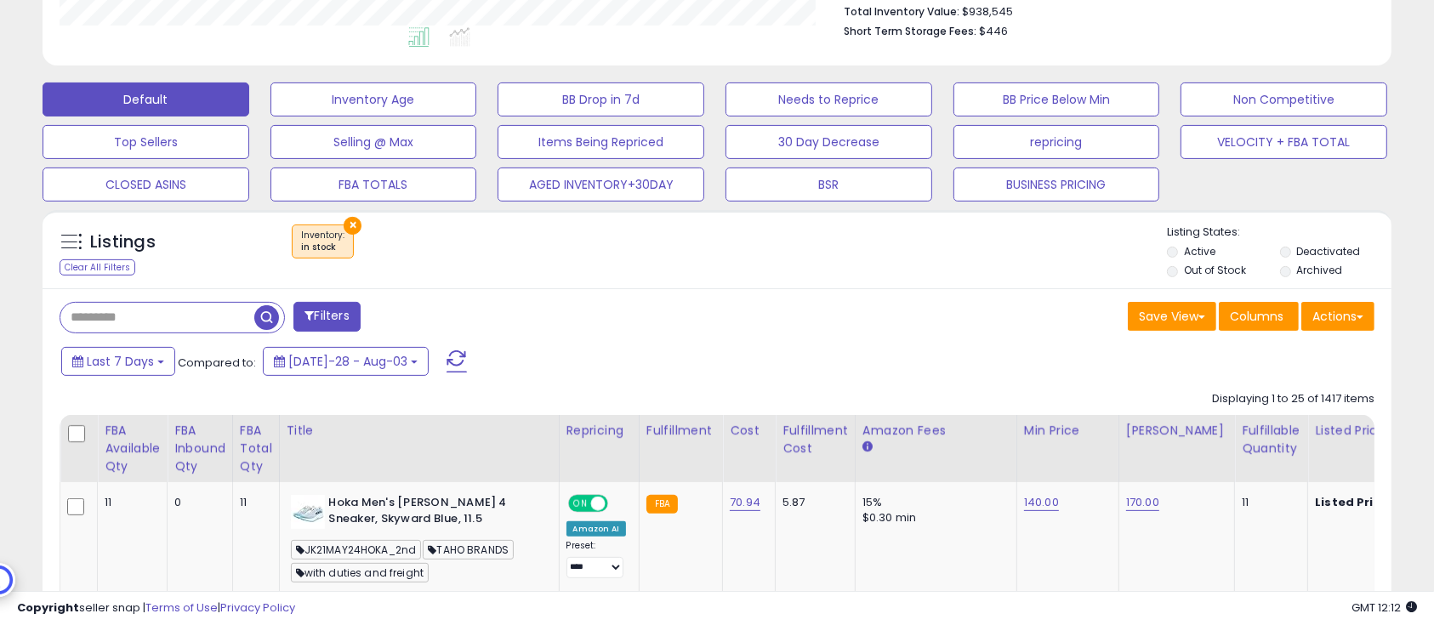
click at [881, 242] on div "× Inventory : in stock" at bounding box center [719, 249] width 897 height 48
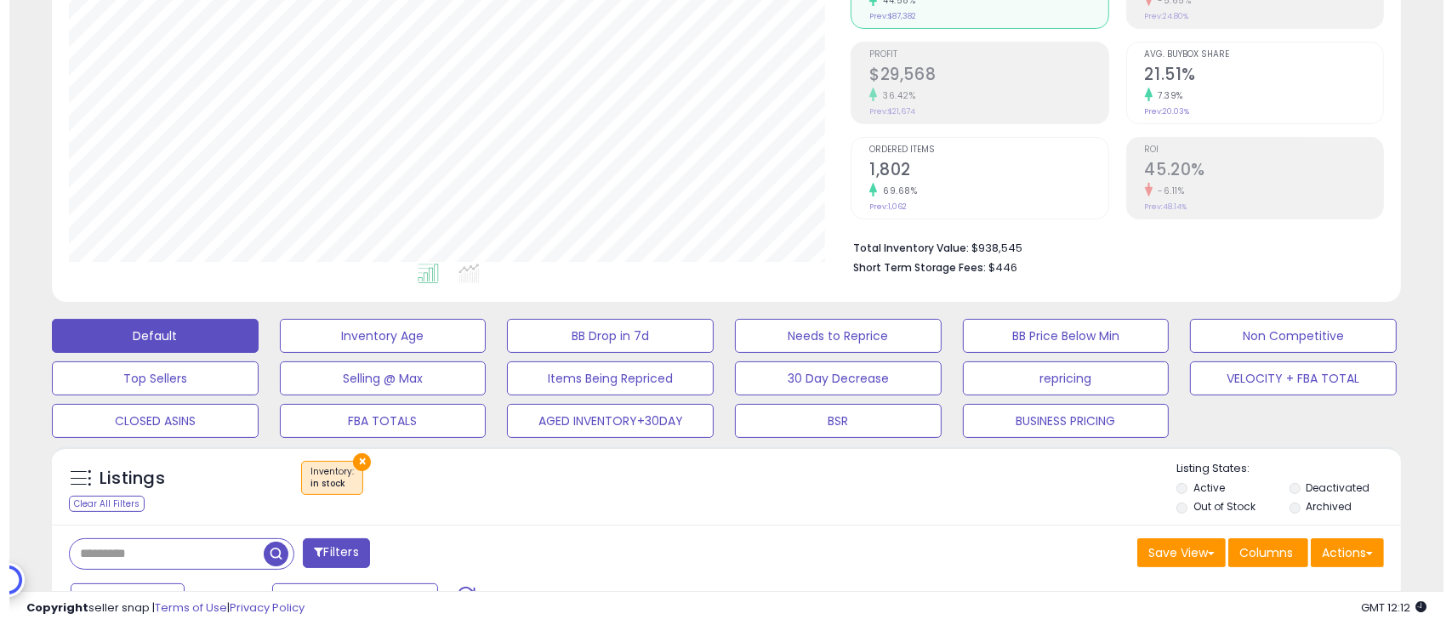
scroll to position [226, 0]
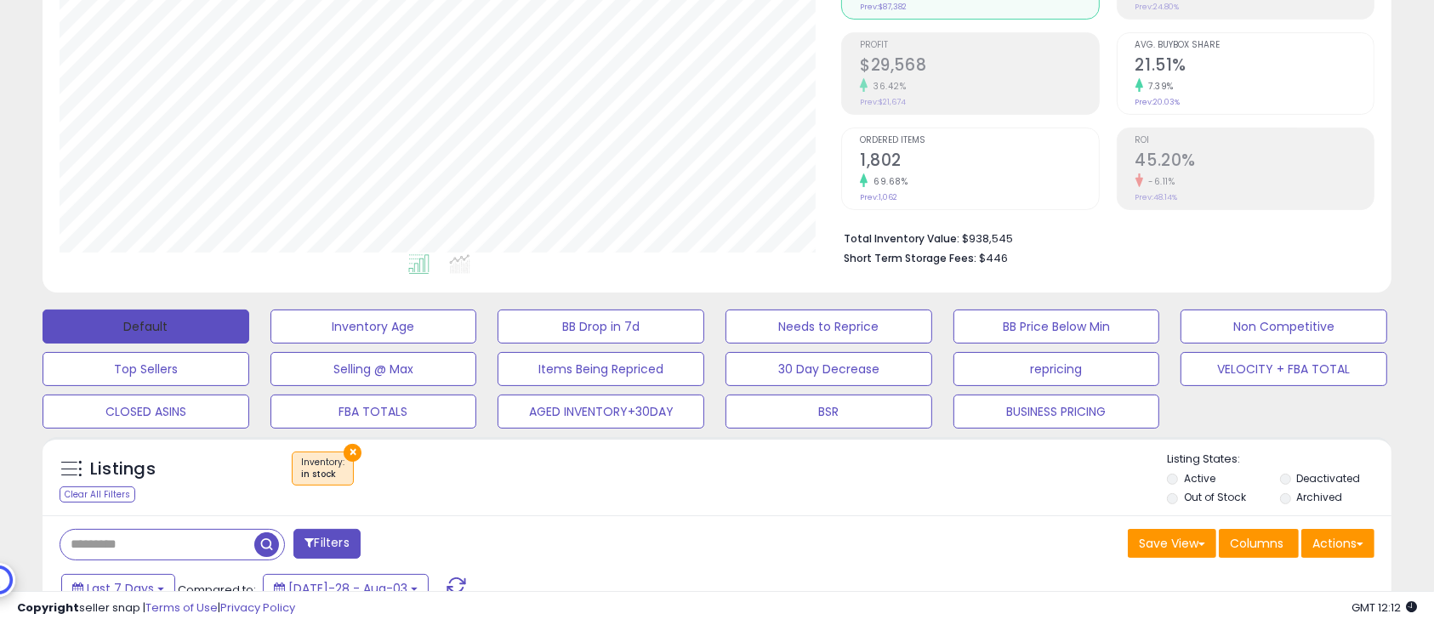
click at [150, 328] on button "Default" at bounding box center [146, 327] width 207 height 34
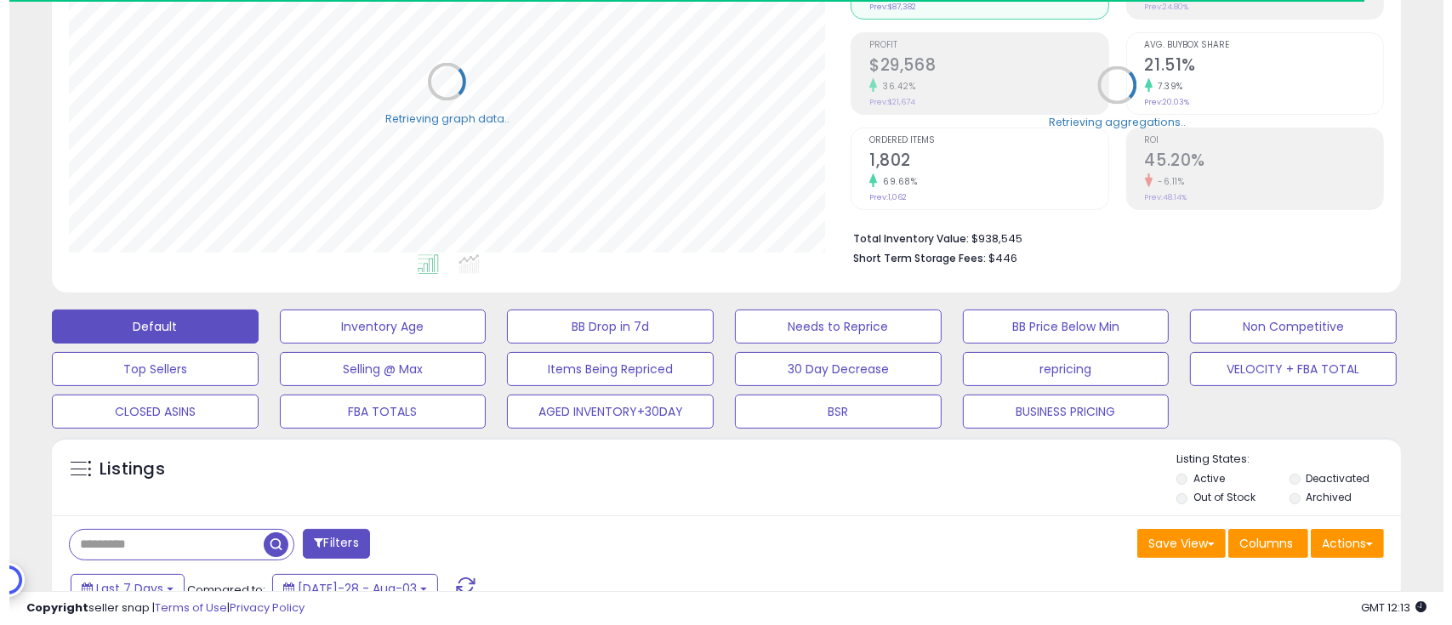
scroll to position [850384, 849950]
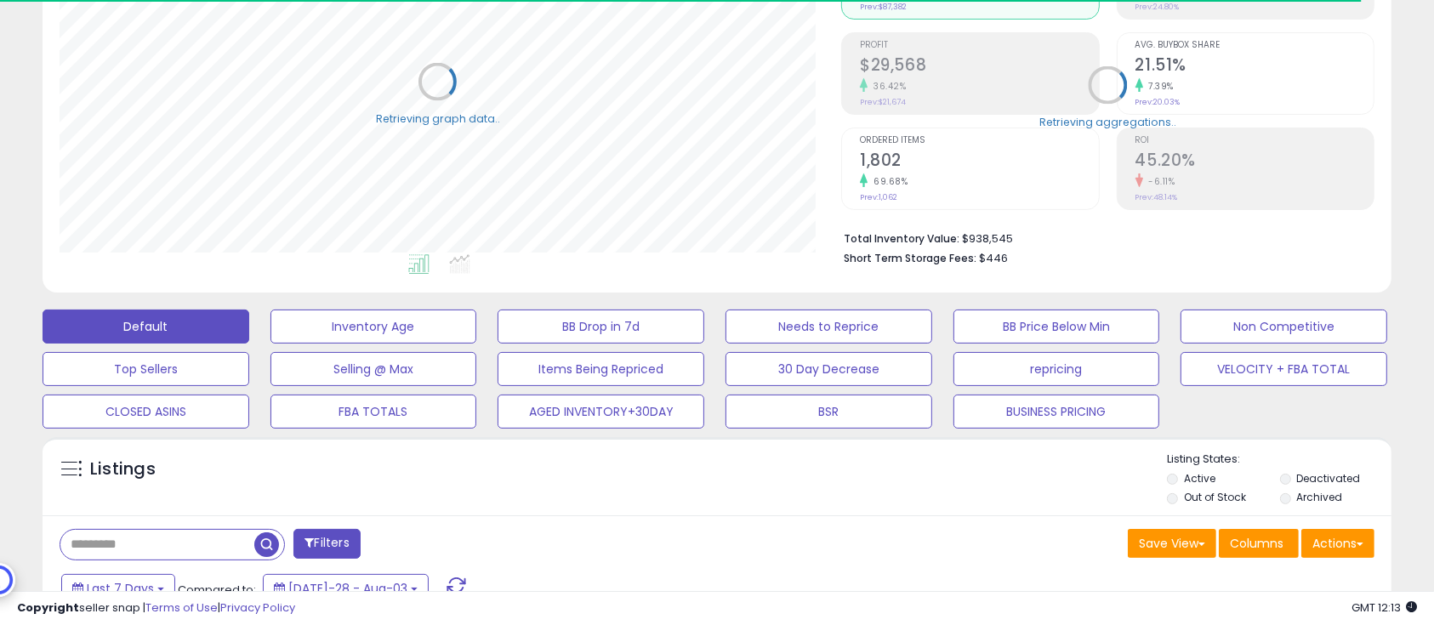
click at [1293, 479] on li "Deactivated" at bounding box center [1335, 480] width 110 height 19
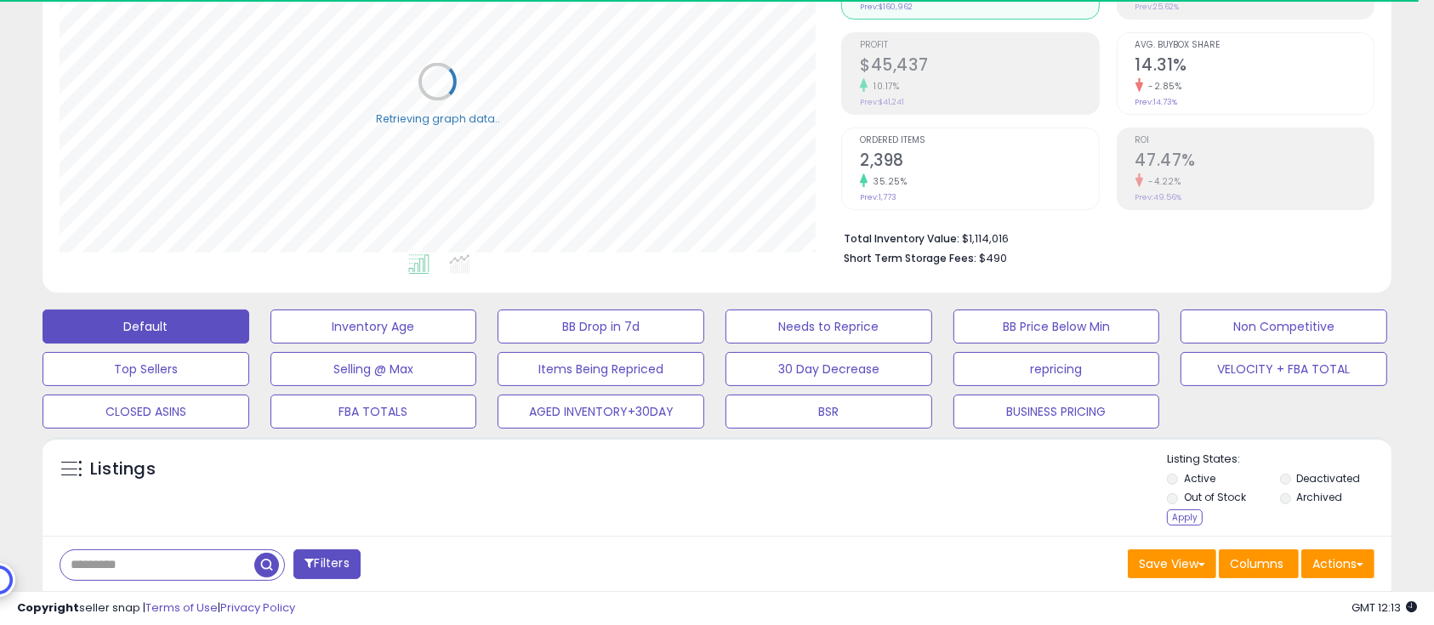
click at [1190, 480] on label "Active" at bounding box center [1199, 478] width 31 height 14
click at [1201, 493] on label "Out of Stock" at bounding box center [1215, 497] width 62 height 14
click at [1172, 518] on div "Apply" at bounding box center [1185, 518] width 36 height 16
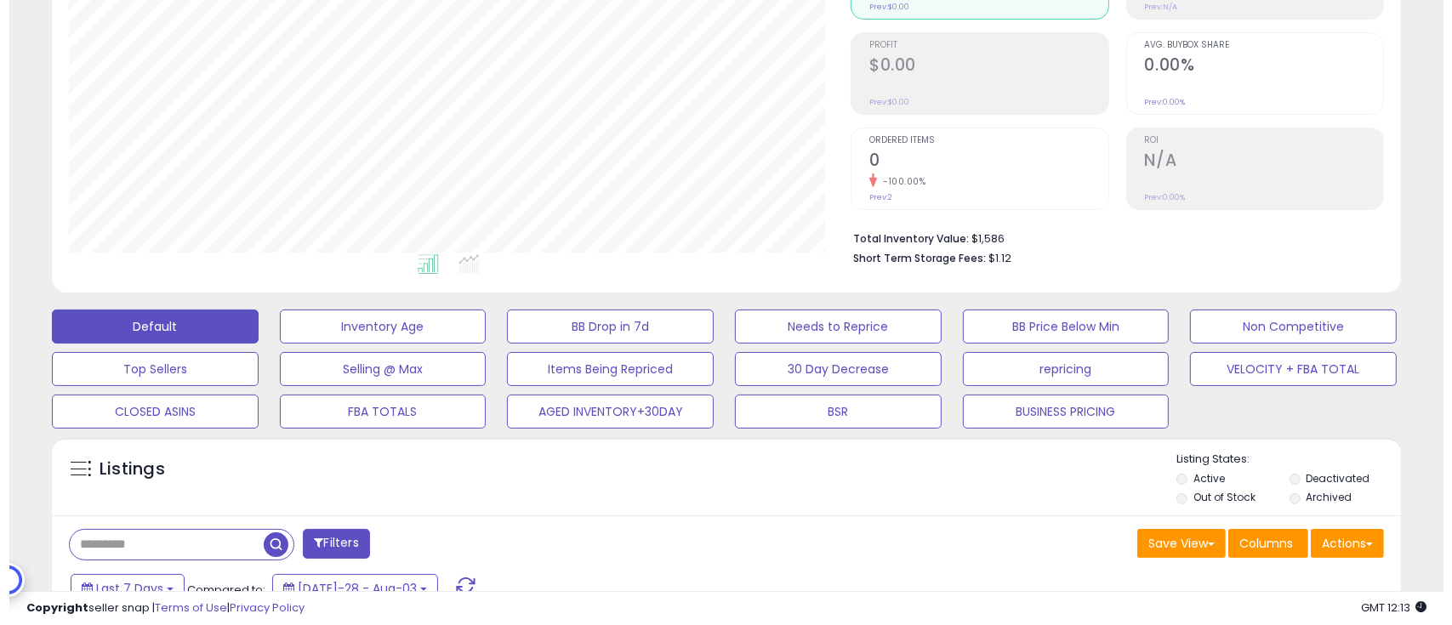
scroll to position [349, 783]
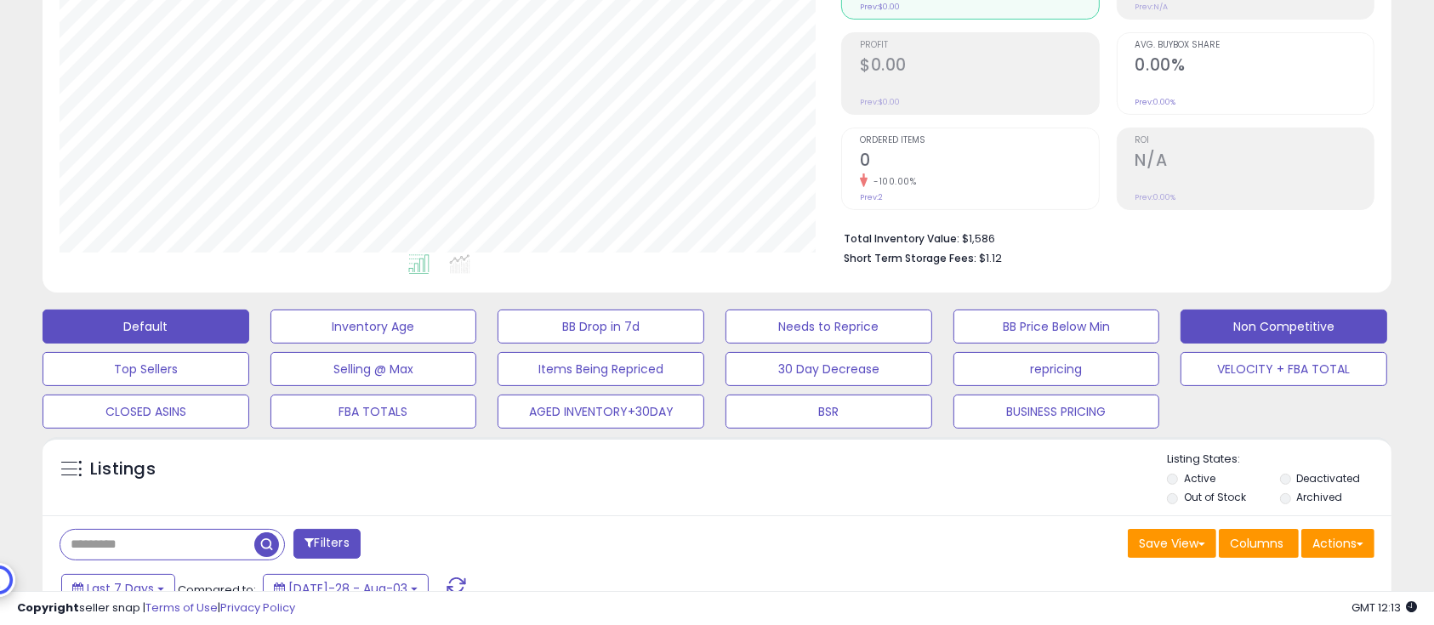
click at [477, 329] on button "Non Competitive" at bounding box center [374, 327] width 207 height 34
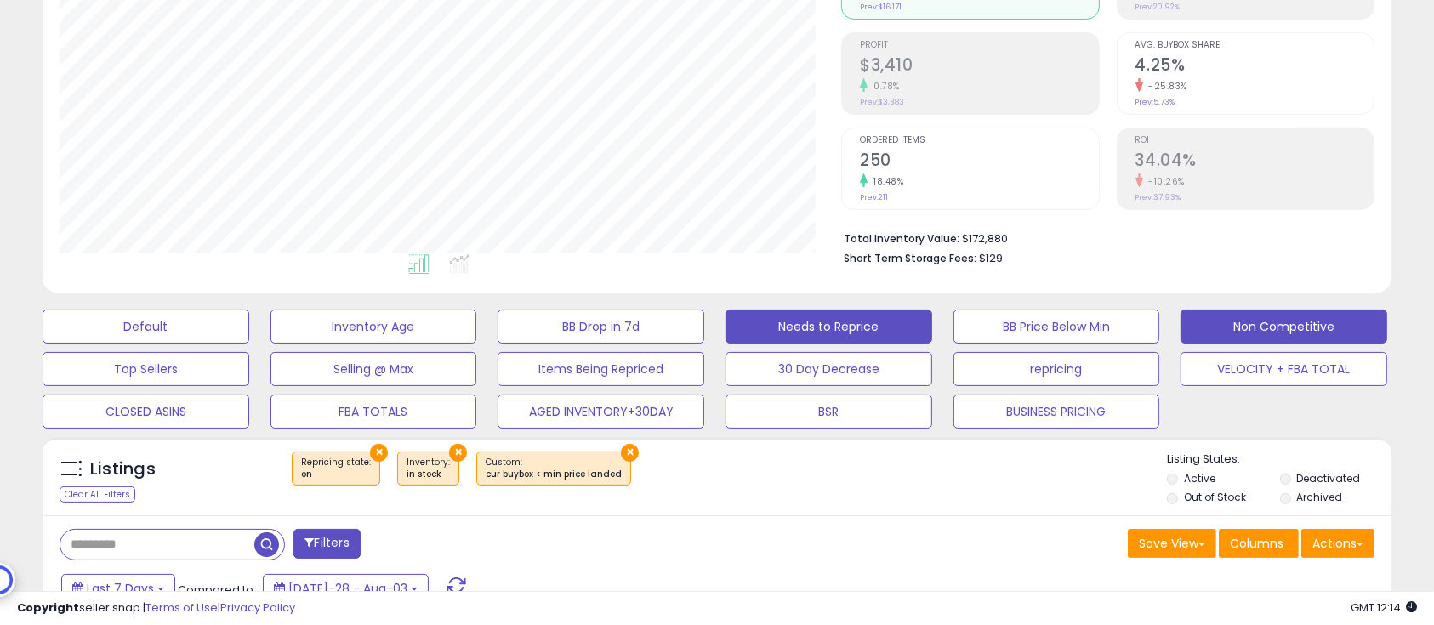
click at [249, 330] on button "Needs to Reprice" at bounding box center [146, 327] width 207 height 34
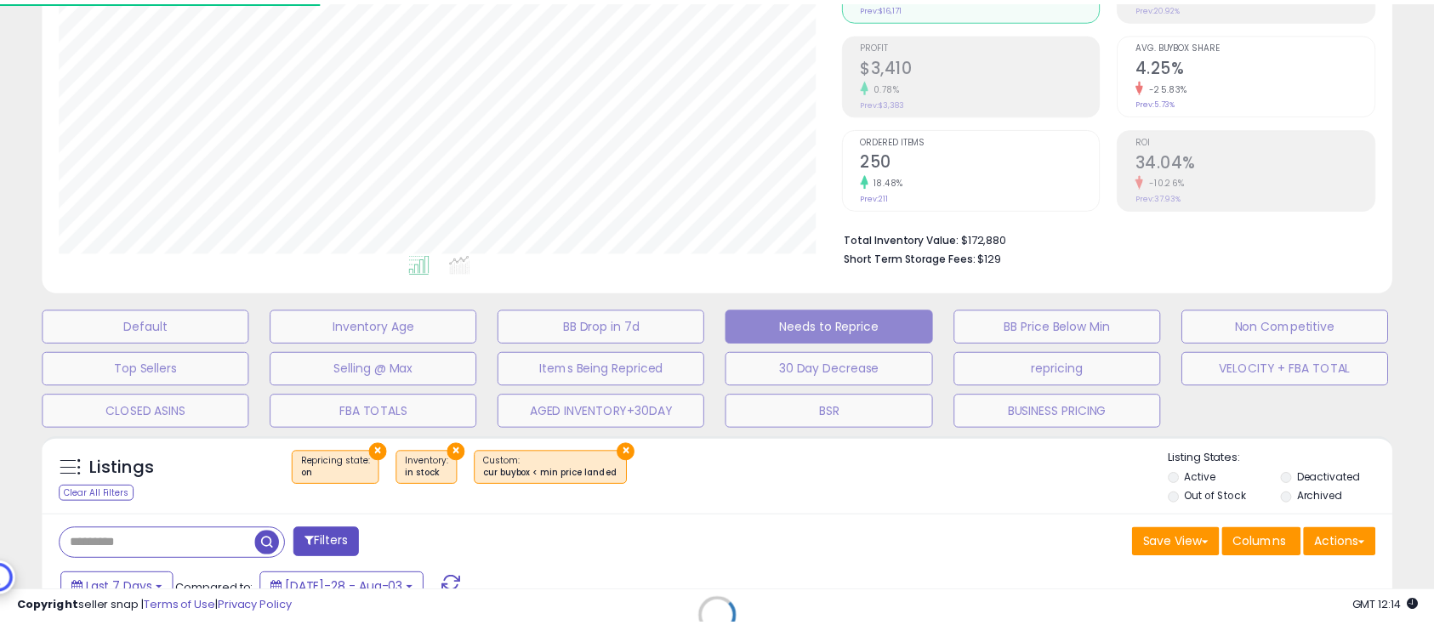
scroll to position [349, 792]
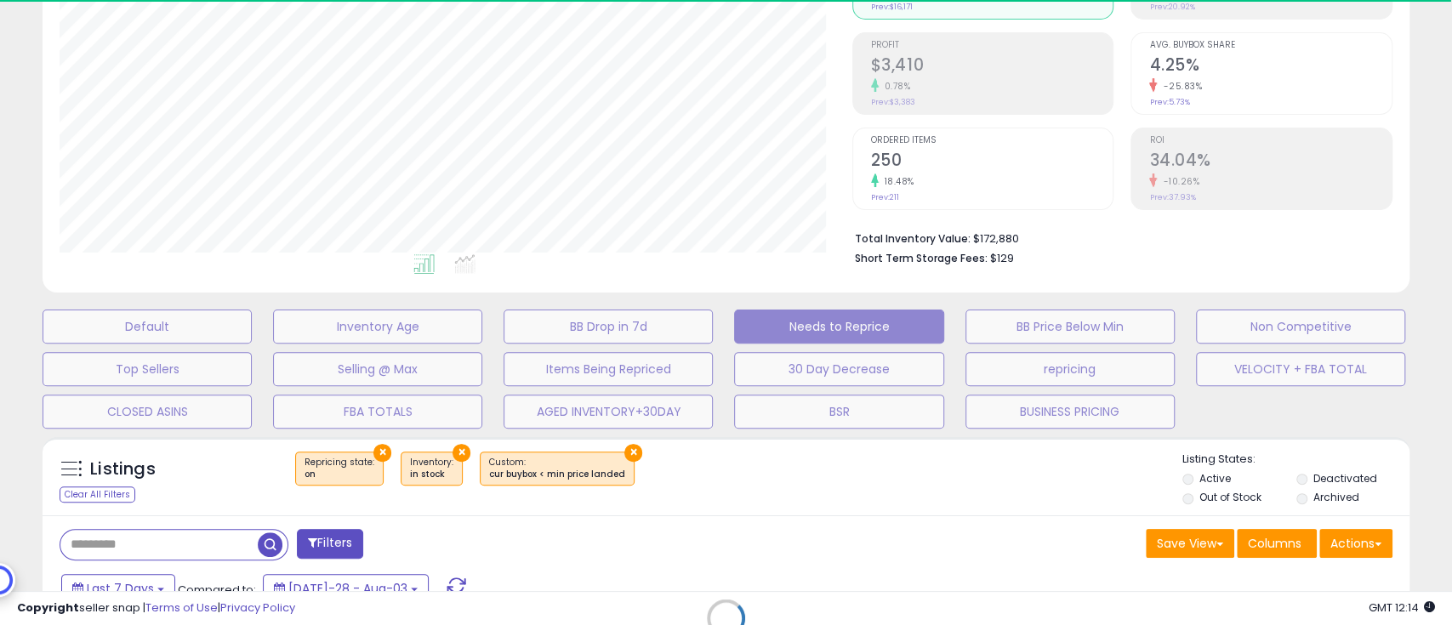
select select "**"
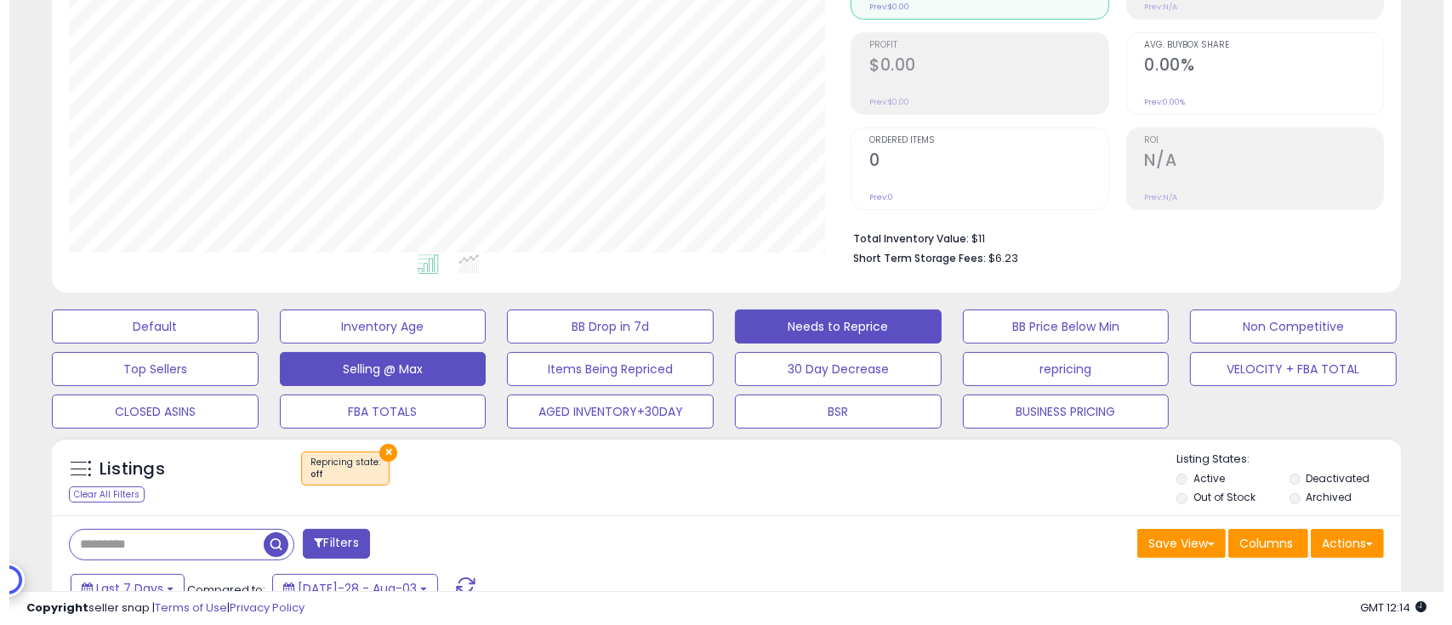
scroll to position [349, 783]
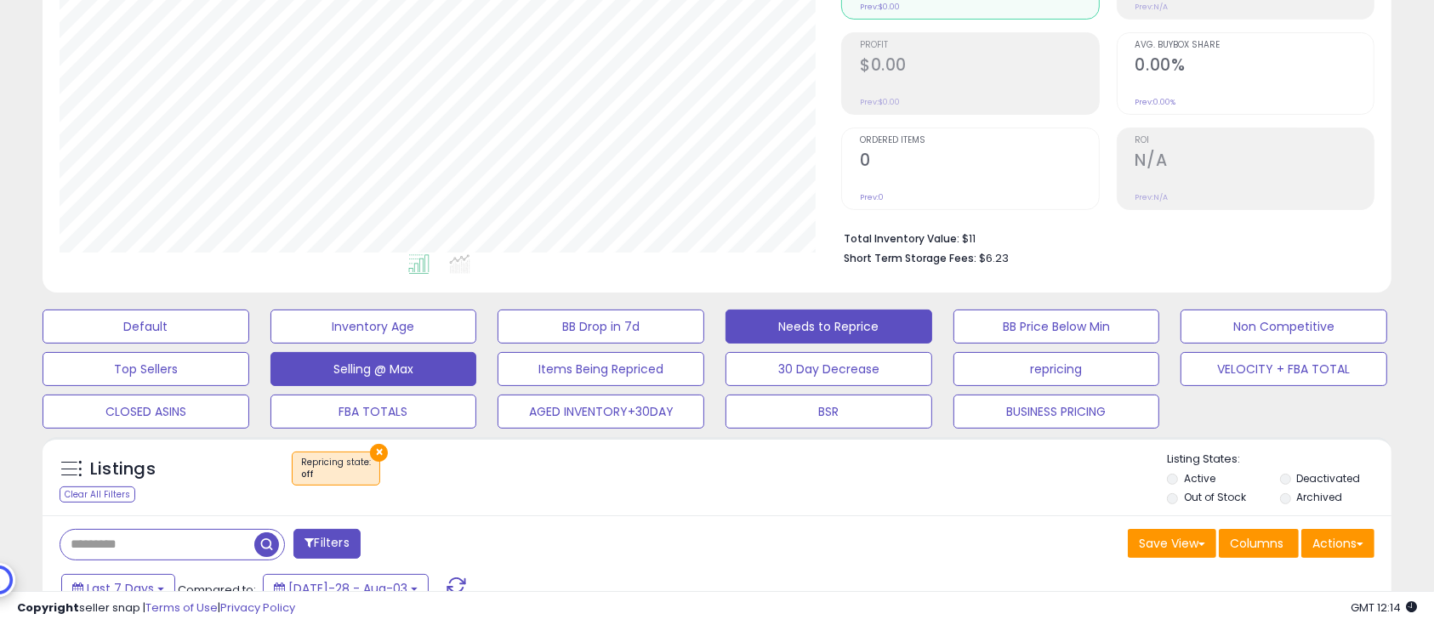
click at [249, 344] on button "Selling @ Max" at bounding box center [146, 327] width 207 height 34
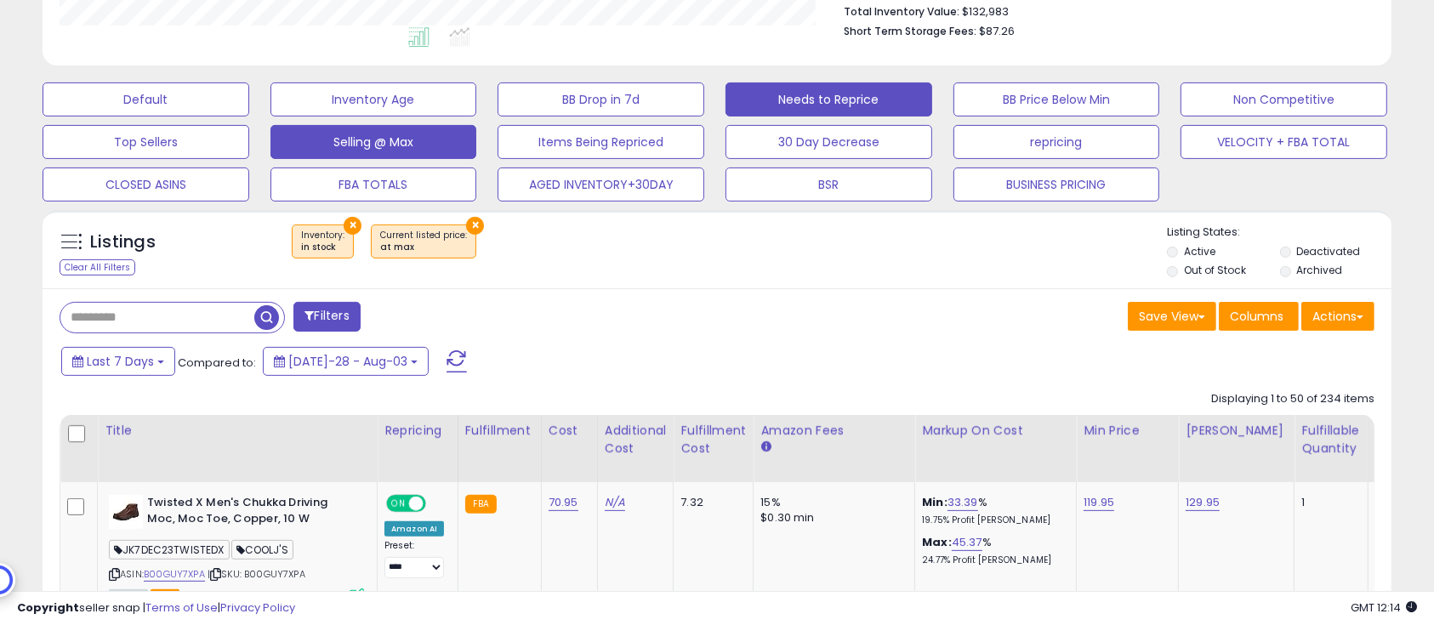
scroll to position [340, 0]
